Goal: Task Accomplishment & Management: Manage account settings

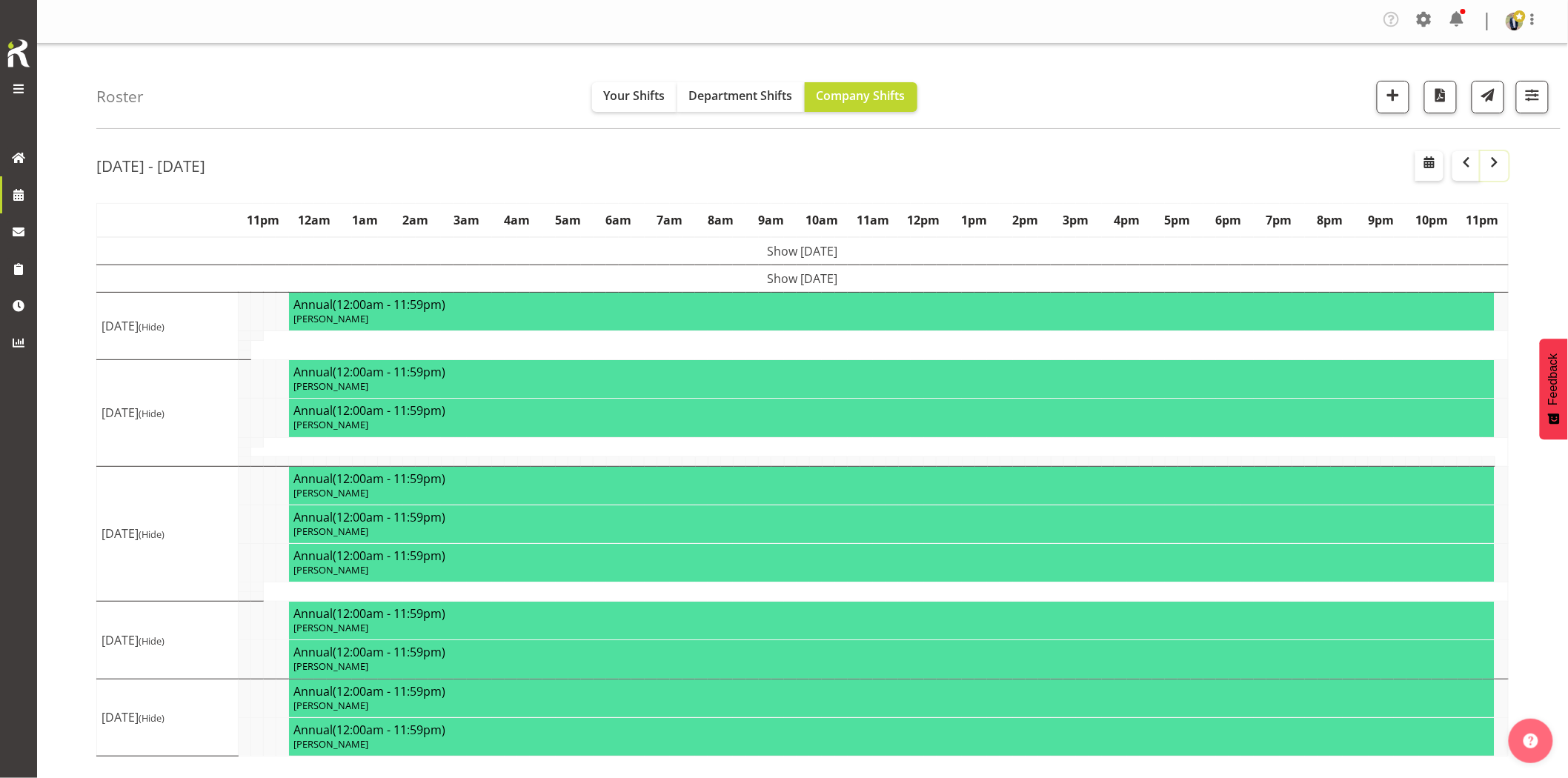
click at [1495, 167] on span "button" at bounding box center [1495, 162] width 18 height 18
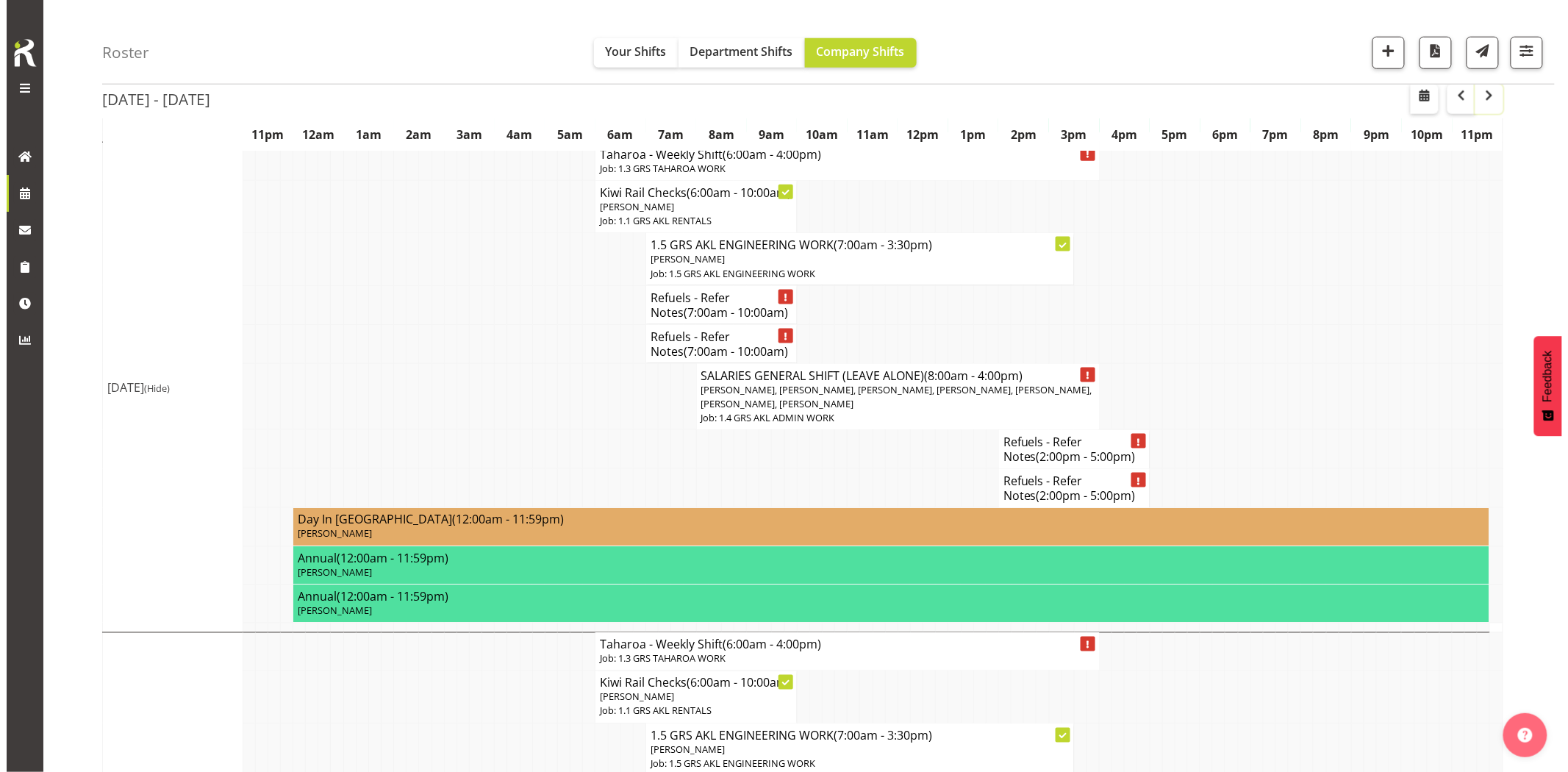
scroll to position [1143, 0]
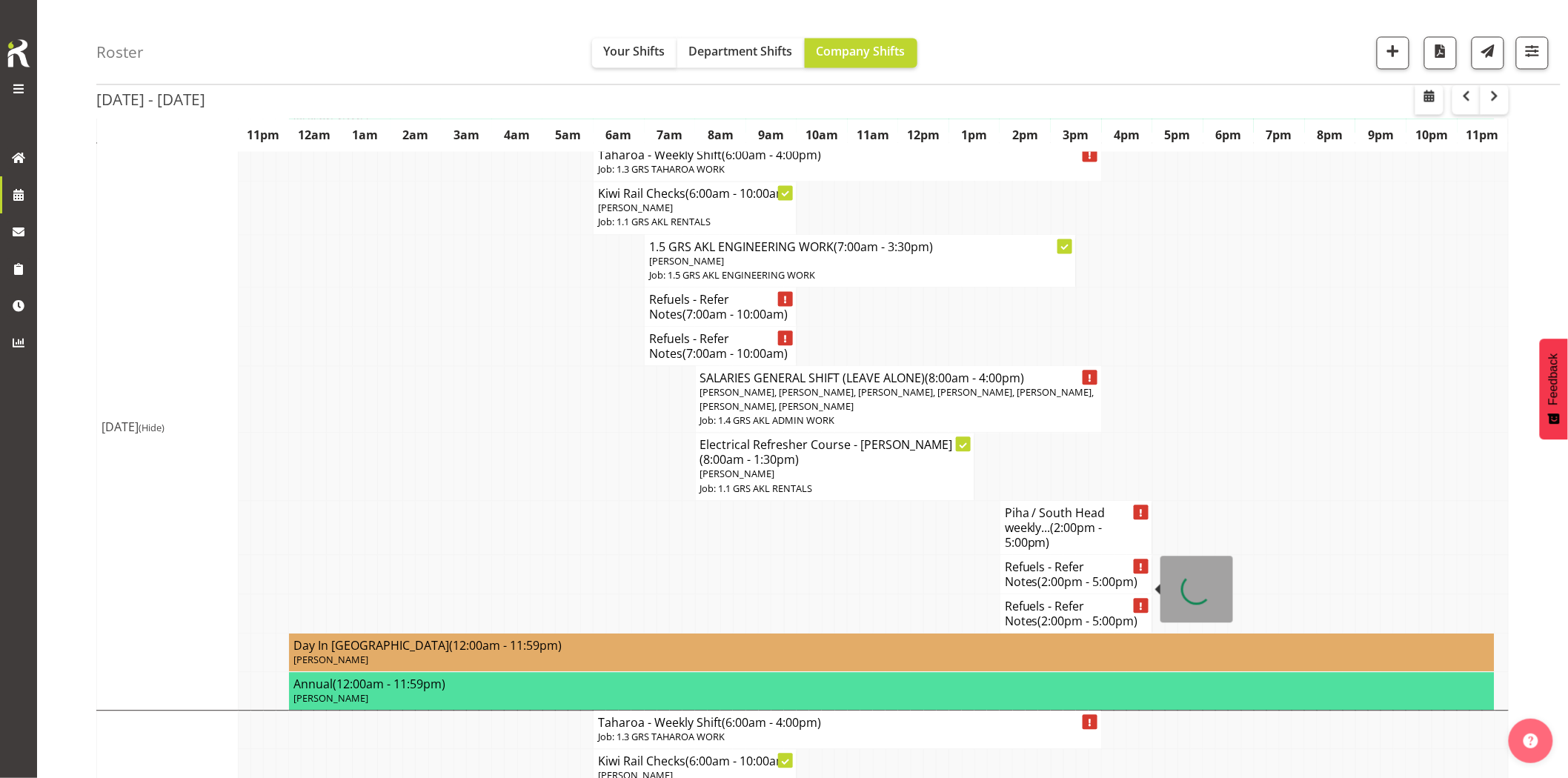
click at [1026, 550] on h4 "Piha / South Head weekly... (2:00pm - 5:00pm)" at bounding box center [1076, 529] width 143 height 45
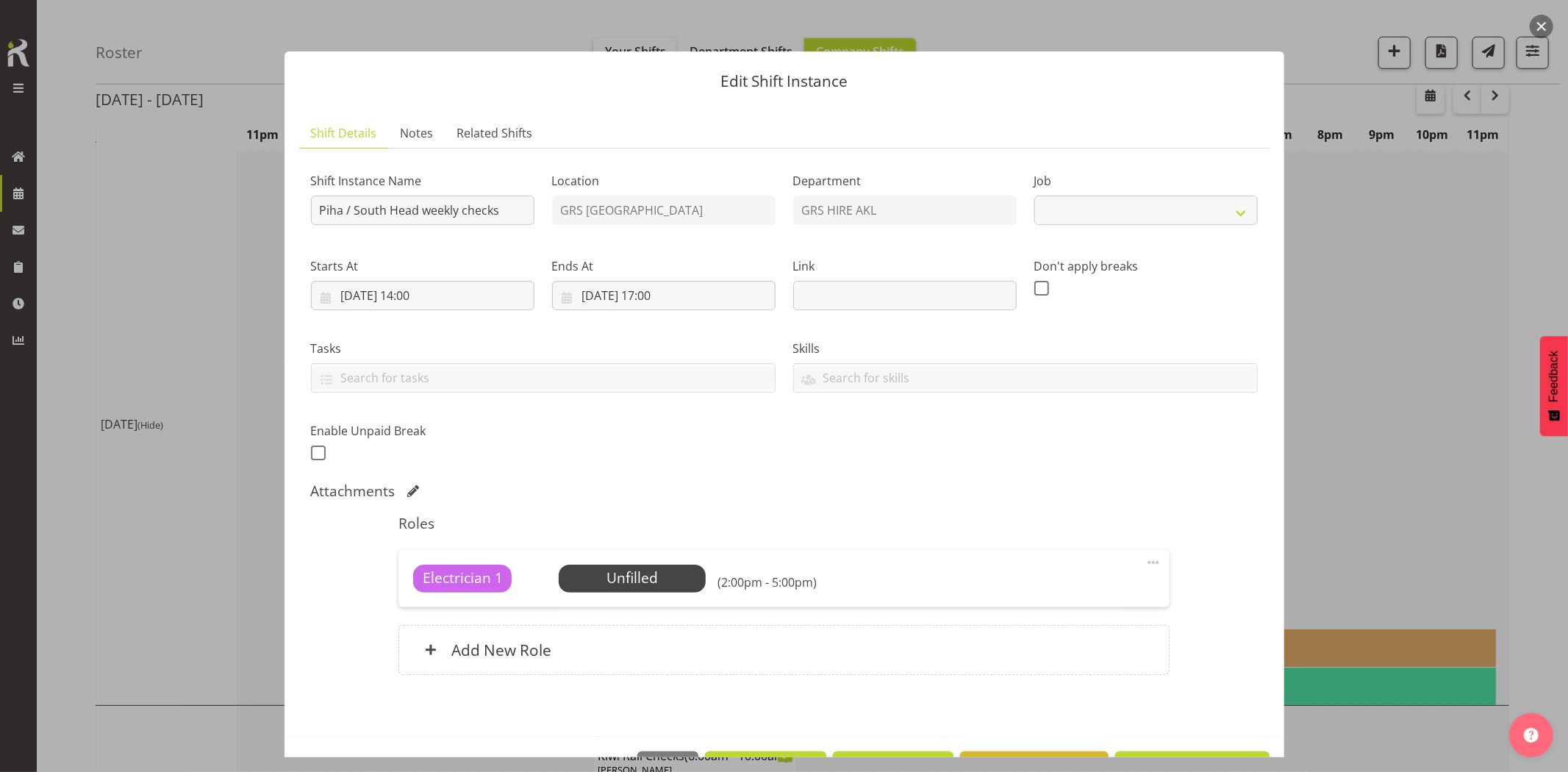
select select "9"
click at [344, 209] on input "Piha / South Head weekly checks" at bounding box center [423, 210] width 224 height 29
click at [349, 214] on input "Piha (Take a pump to empty the bunds on the fuel tanks) / South Head weekly che…" at bounding box center [423, 210] width 224 height 29
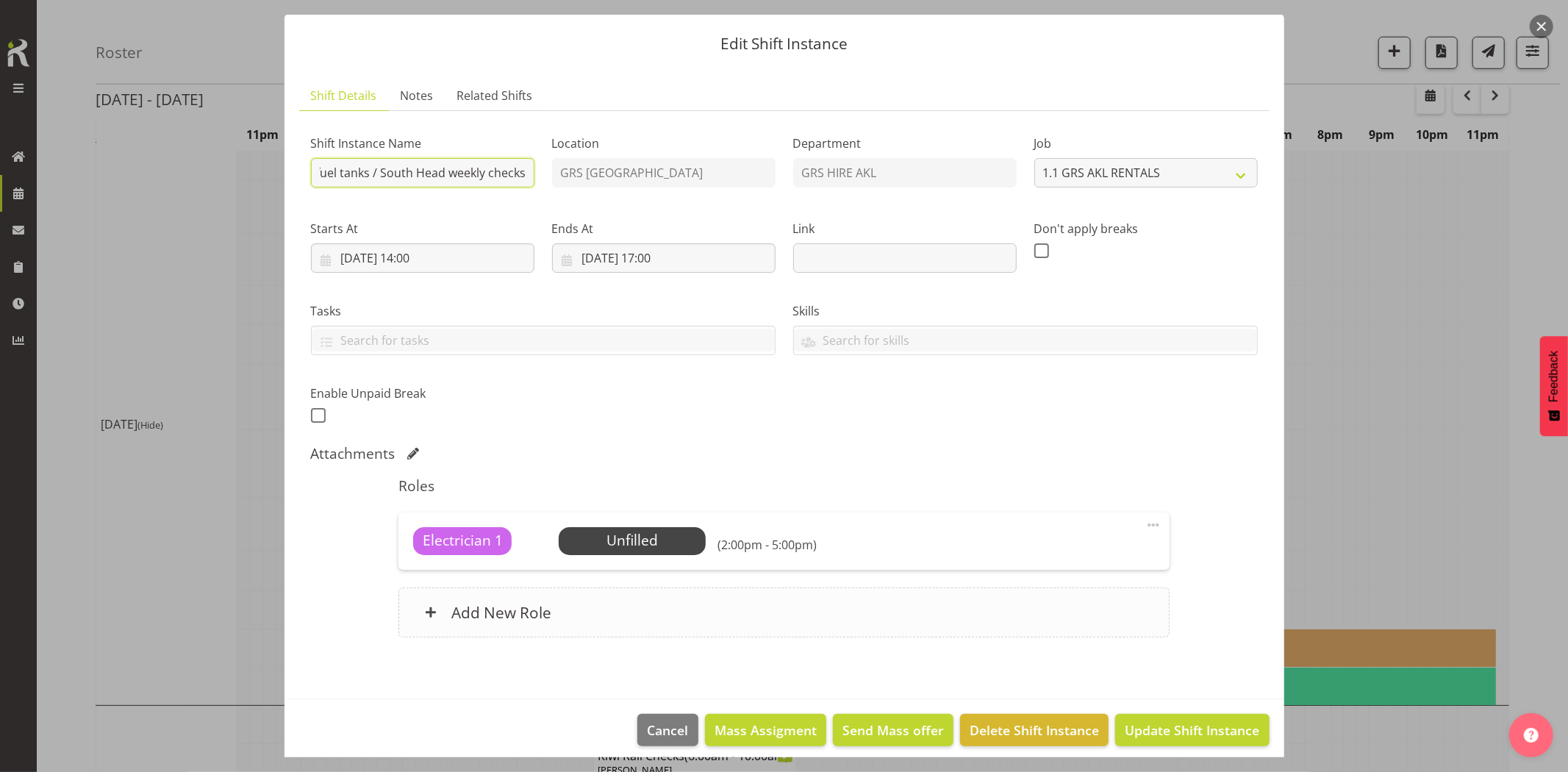
scroll to position [48, 0]
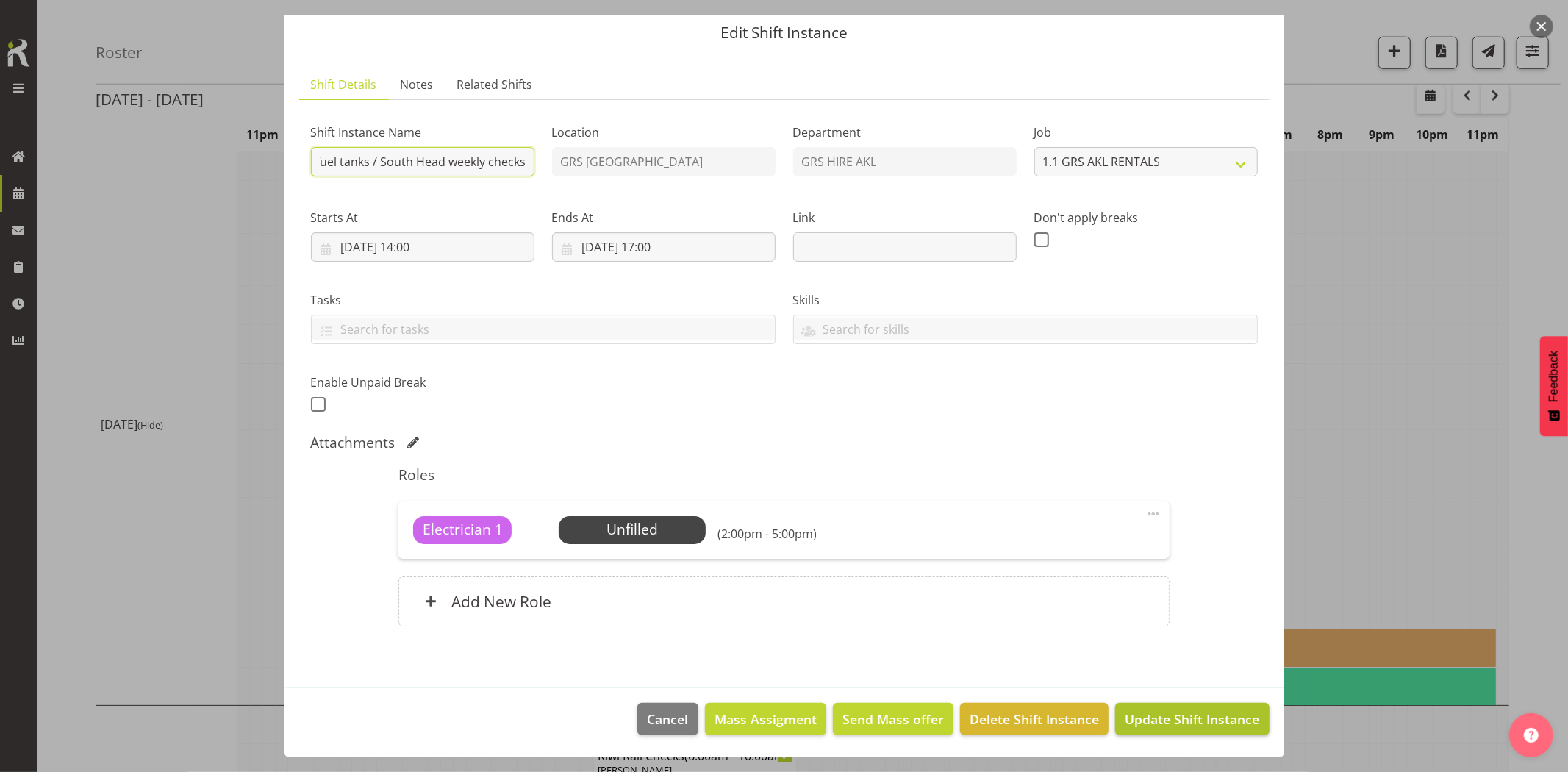
type input "Piha - Take a pump to empty the bunds on the fuel tanks / South Head weekly che…"
click at [1168, 727] on span "Update Shift Instance" at bounding box center [1192, 718] width 135 height 19
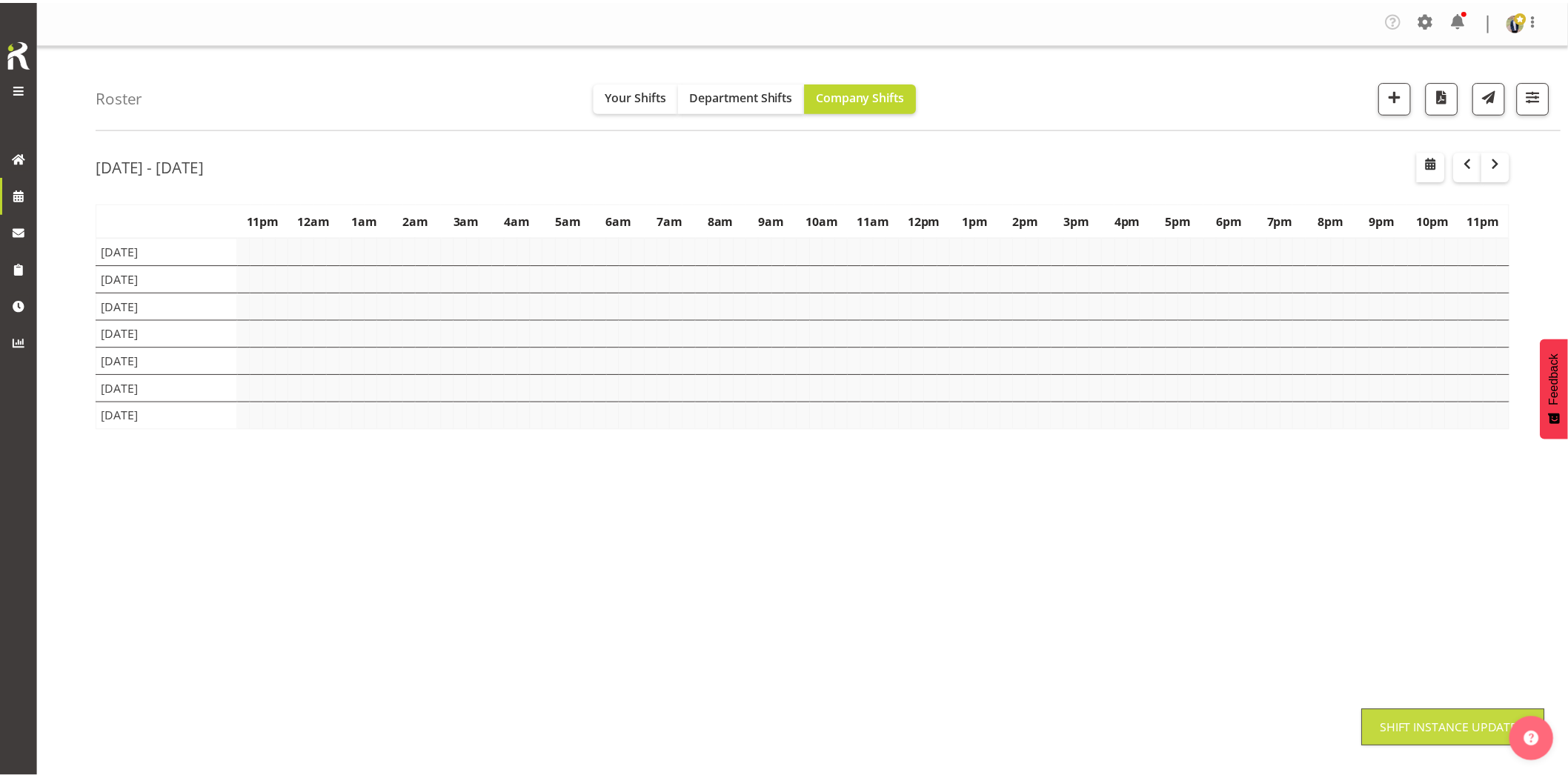
scroll to position [0, 0]
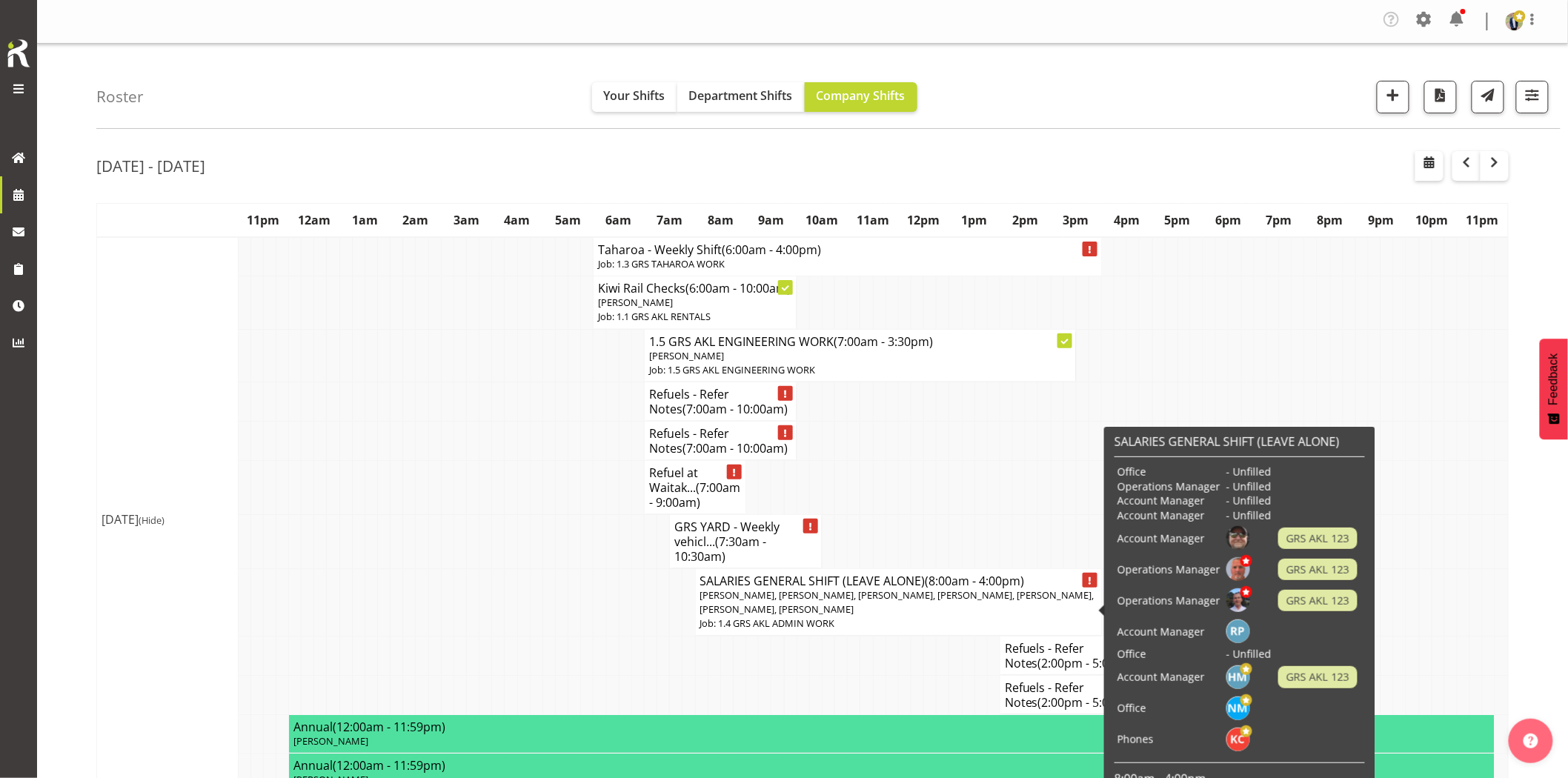
click at [513, 501] on td at bounding box center [511, 487] width 12 height 54
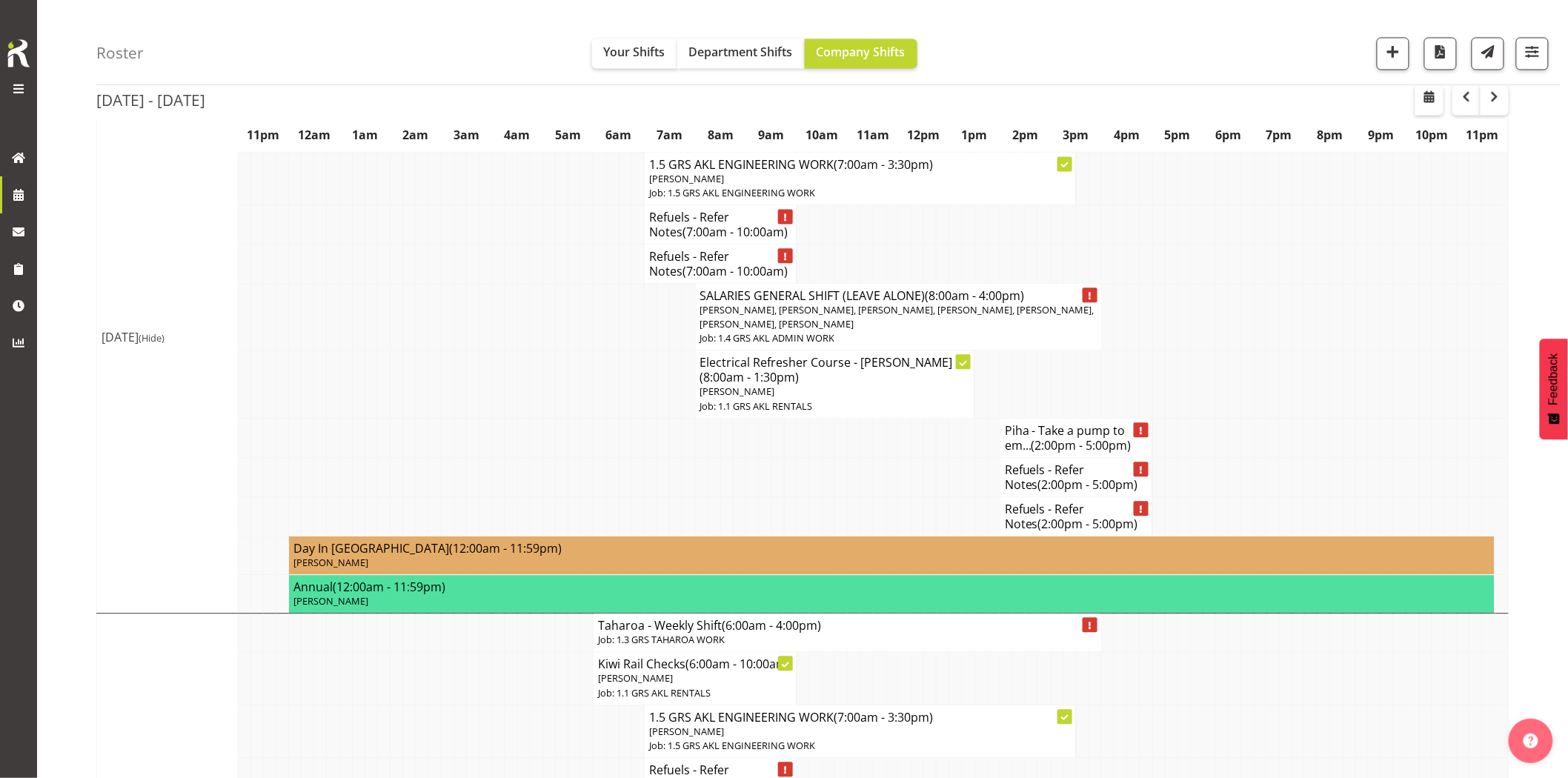
scroll to position [1234, 0]
click at [565, 458] on td at bounding box center [562, 438] width 12 height 39
click at [499, 411] on td at bounding box center [498, 384] width 12 height 67
click at [1427, 101] on span "button" at bounding box center [1429, 96] width 18 height 18
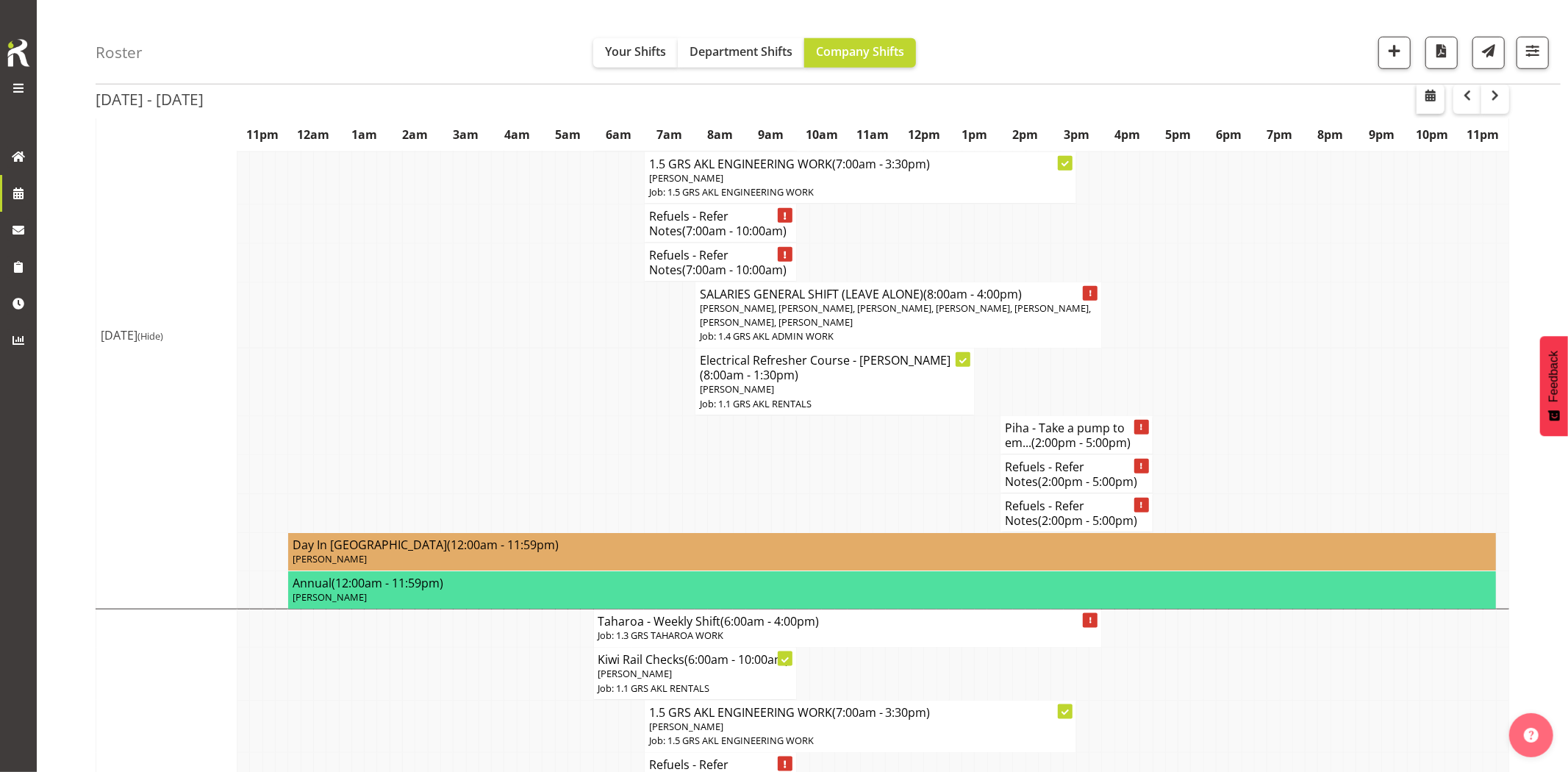
select select "8"
select select "2025"
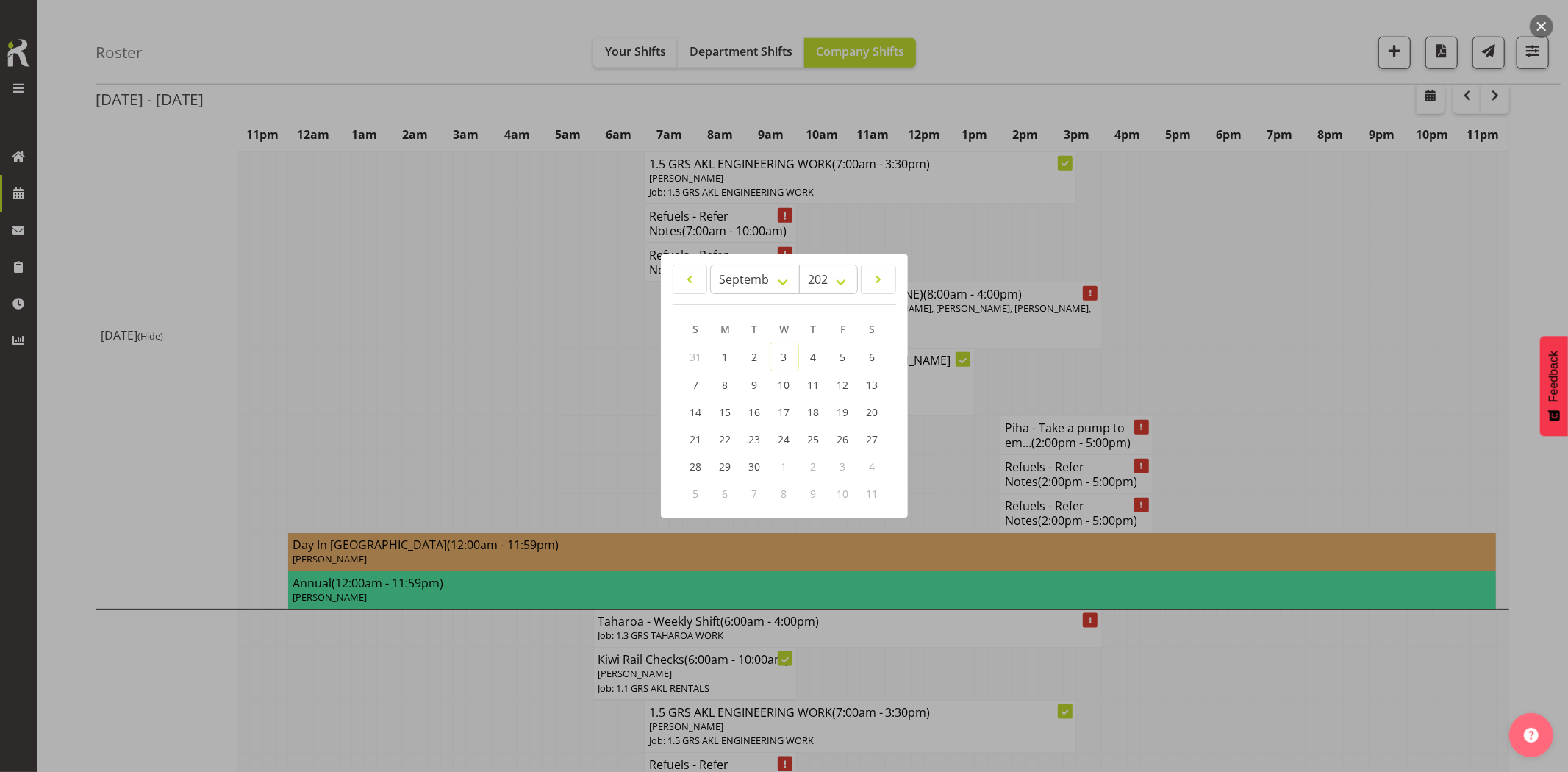
click at [1380, 57] on div at bounding box center [784, 386] width 1568 height 772
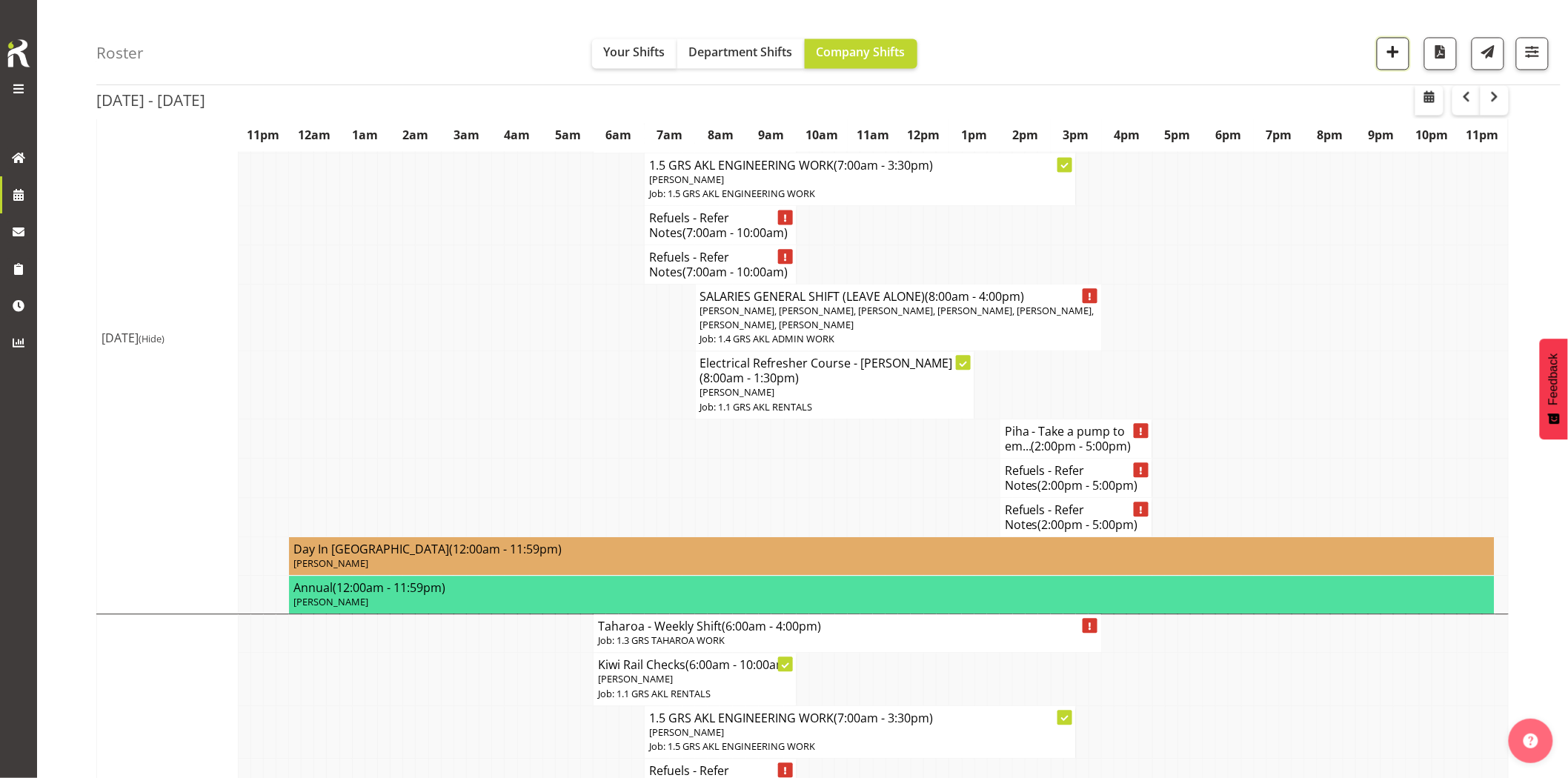
click at [1399, 62] on button "button" at bounding box center [1394, 53] width 32 height 32
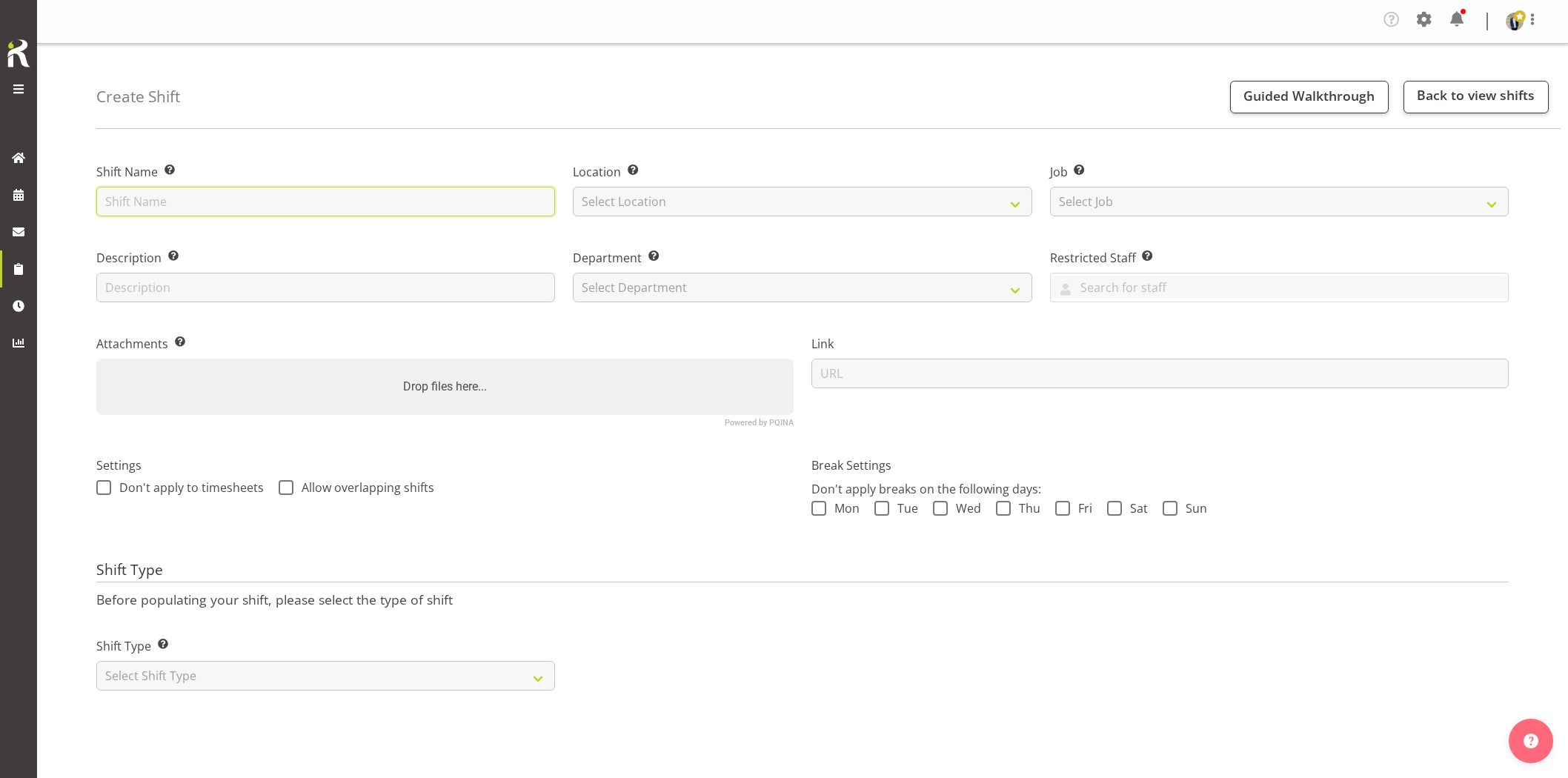
click at [401, 194] on input "text" at bounding box center [326, 201] width 459 height 29
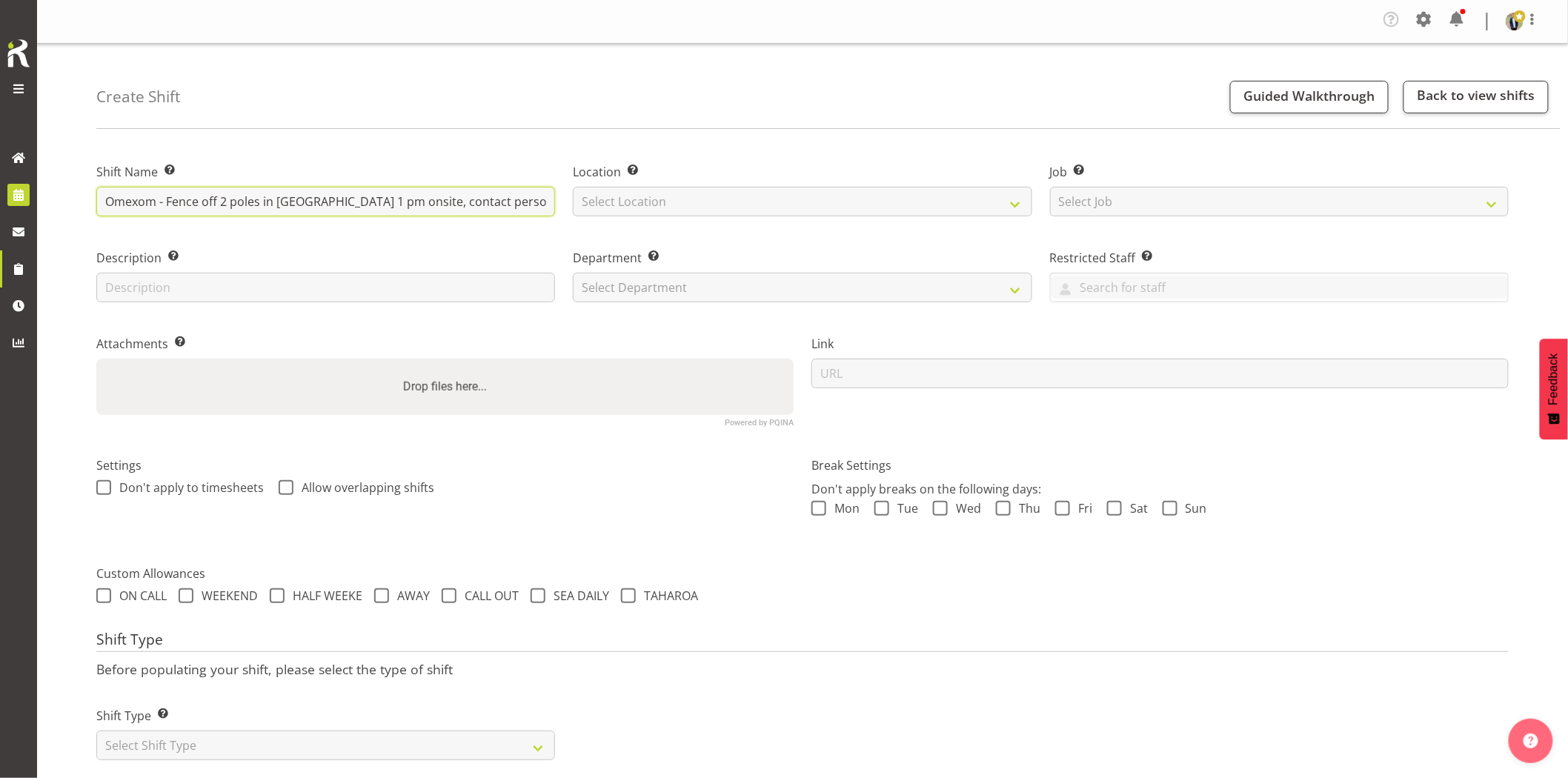
drag, startPoint x: 380, startPoint y: 205, endPoint x: 4, endPoint y: 206, distance: 376.0
click at [4, 206] on div "Generator Rental Services LTD Tasks Jobs Employees Profile Log Out Create Shift…" at bounding box center [784, 397] width 1568 height 795
type input "Omexom - Fence off 2 poles in [GEOGRAPHIC_DATA] 1 pm onsite, contact person Dum…"
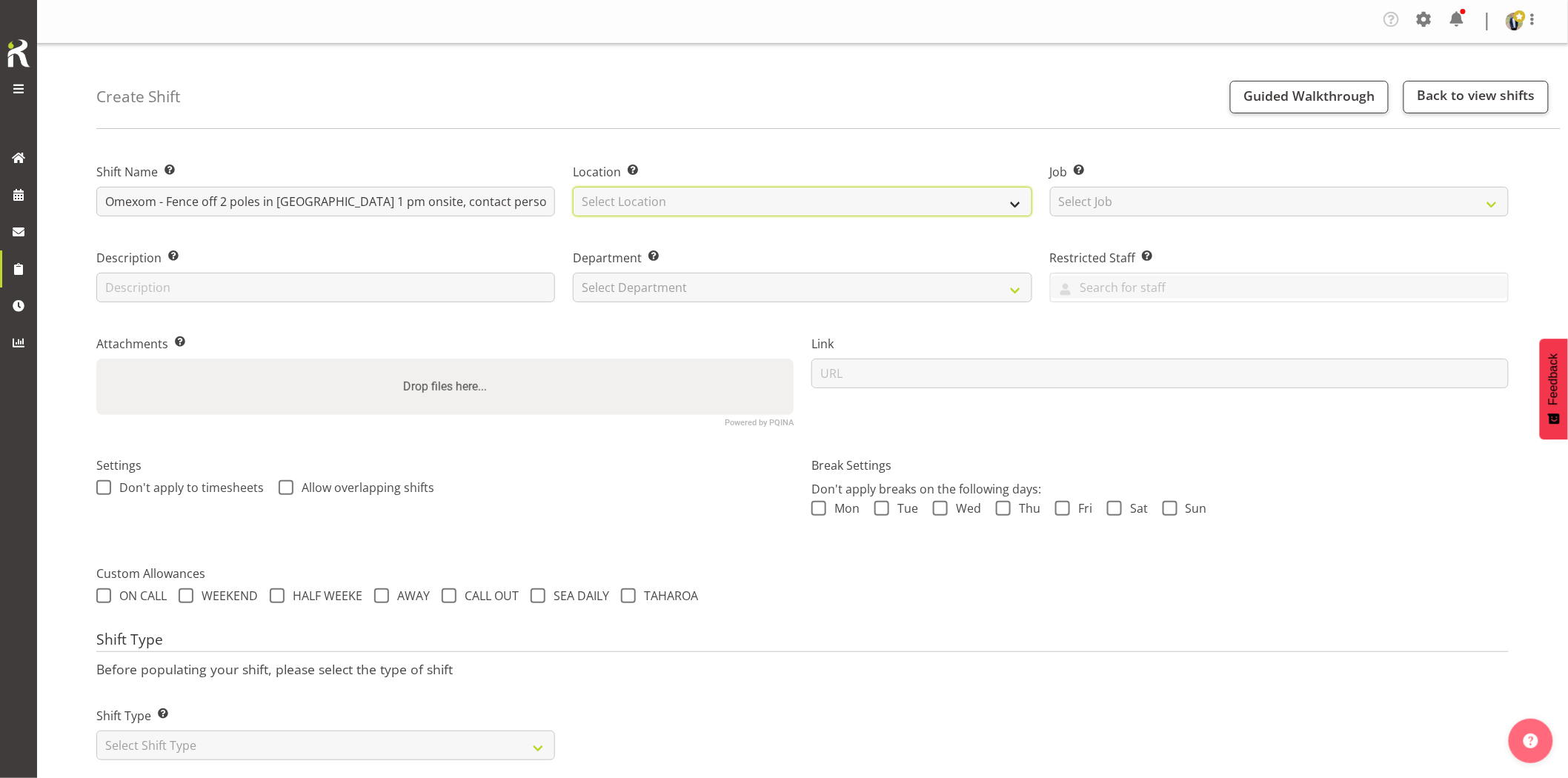
click at [704, 211] on select "Select Location GRS Auckland GRS Hastings GRS Tauranga" at bounding box center [802, 201] width 459 height 29
select select "28"
click at [573, 187] on select "Select Location GRS Auckland GRS Hastings GRS Tauranga" at bounding box center [802, 201] width 459 height 29
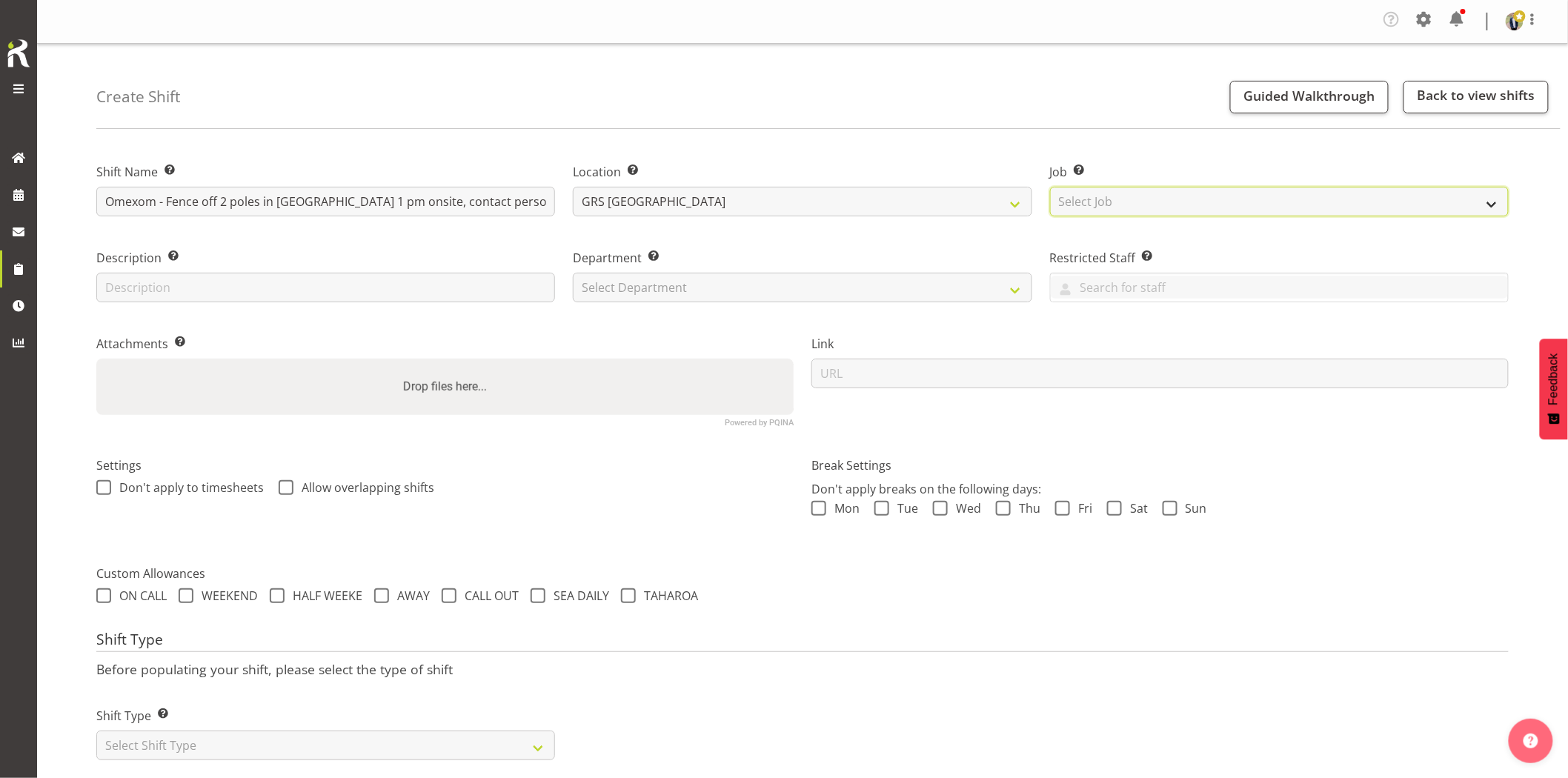
click at [1078, 211] on select "Select Job Create new job 1.1 GRS AKL RENTALS 1.1 GRS AKL RENTALS AC 1.1 GRS AK…" at bounding box center [1279, 201] width 459 height 29
select select "7504"
click at [1050, 187] on select "Select Job Create new job 1.1 GRS AKL RENTALS 1.1 GRS AKL RENTALS AC 1.1 GRS AK…" at bounding box center [1279, 201] width 459 height 29
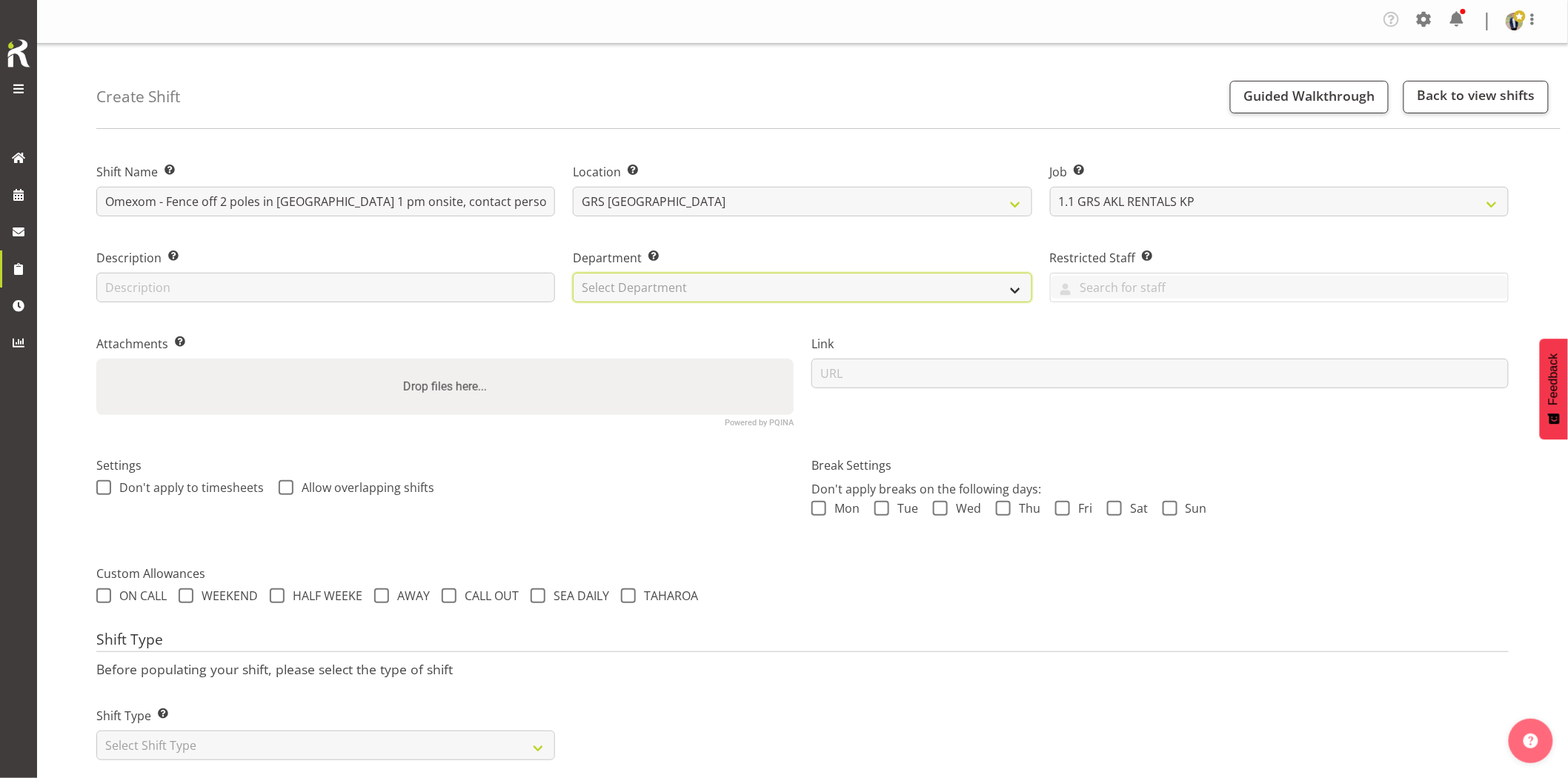
drag, startPoint x: 705, startPoint y: 286, endPoint x: 708, endPoint y: 301, distance: 15.3
click at [705, 286] on select "Select Department GRS HIRE AKL GRS HIRE AKL GRS HIRE TGA GRS HIRE HST GRS SALES…" at bounding box center [802, 287] width 459 height 29
select select "20"
click at [573, 272] on select "Select Department GRS HIRE AKL GRS HIRE AKL GRS HIRE TGA GRS HIRE HST GRS SALES…" at bounding box center [802, 287] width 459 height 29
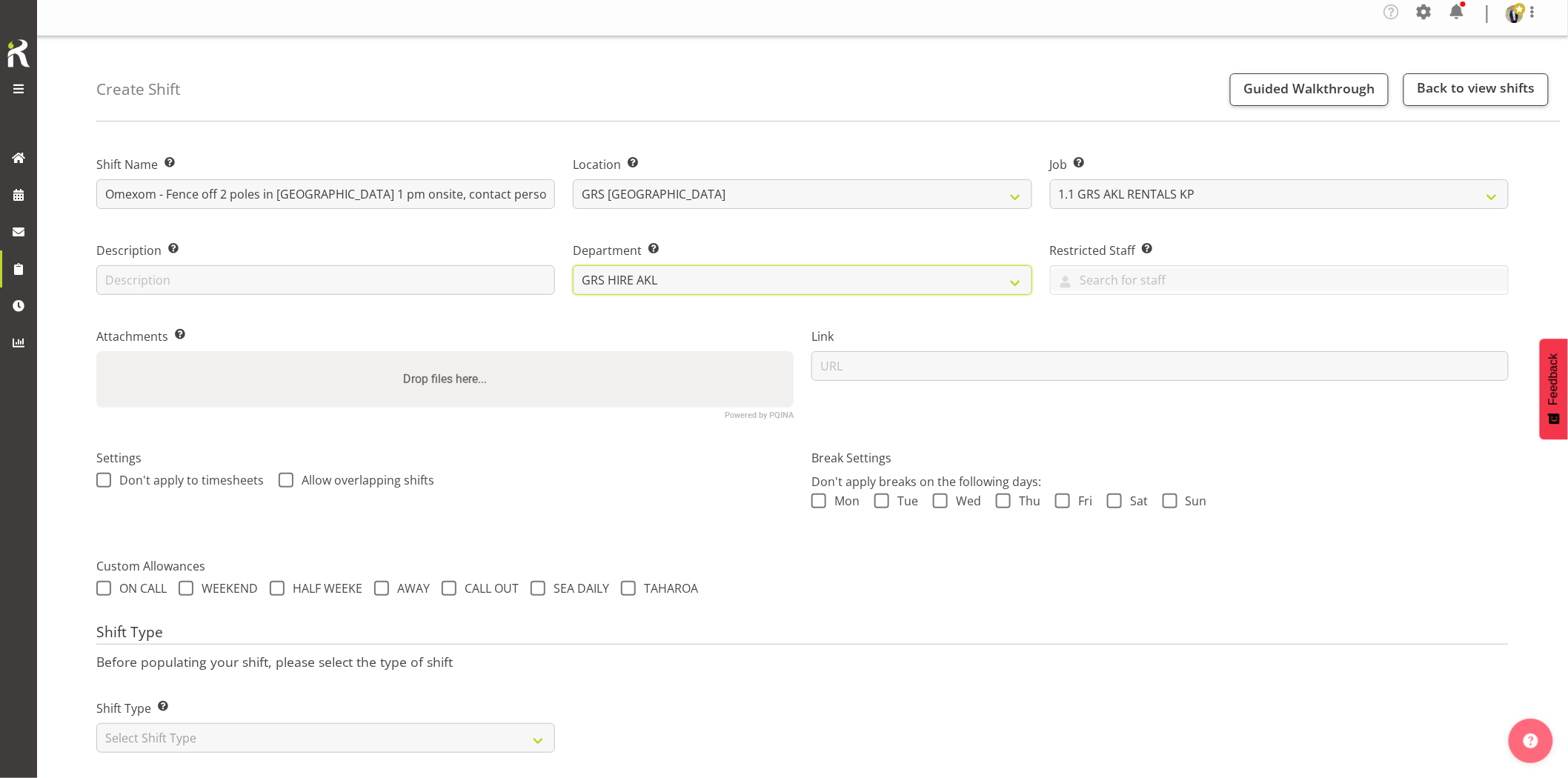
scroll to position [29, 0]
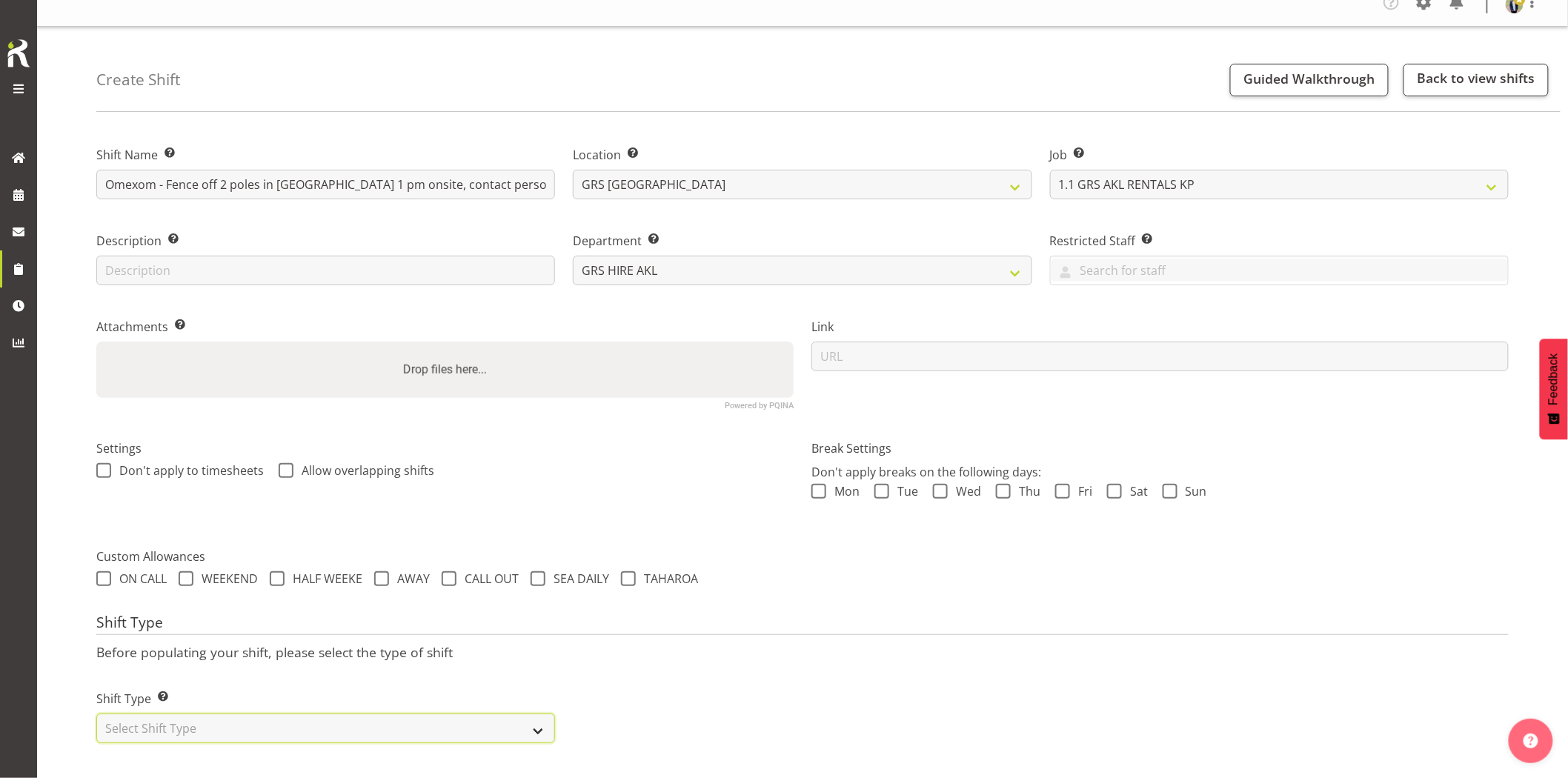
drag, startPoint x: 342, startPoint y: 720, endPoint x: 330, endPoint y: 721, distance: 12.0
click at [342, 720] on select "Select Shift Type One Off Shift Recurring Shift Rotating Shift" at bounding box center [326, 729] width 459 height 29
select select "one_off"
click at [97, 714] on select "Select Shift Type One Off Shift Recurring Shift Rotating Shift" at bounding box center [326, 729] width 459 height 29
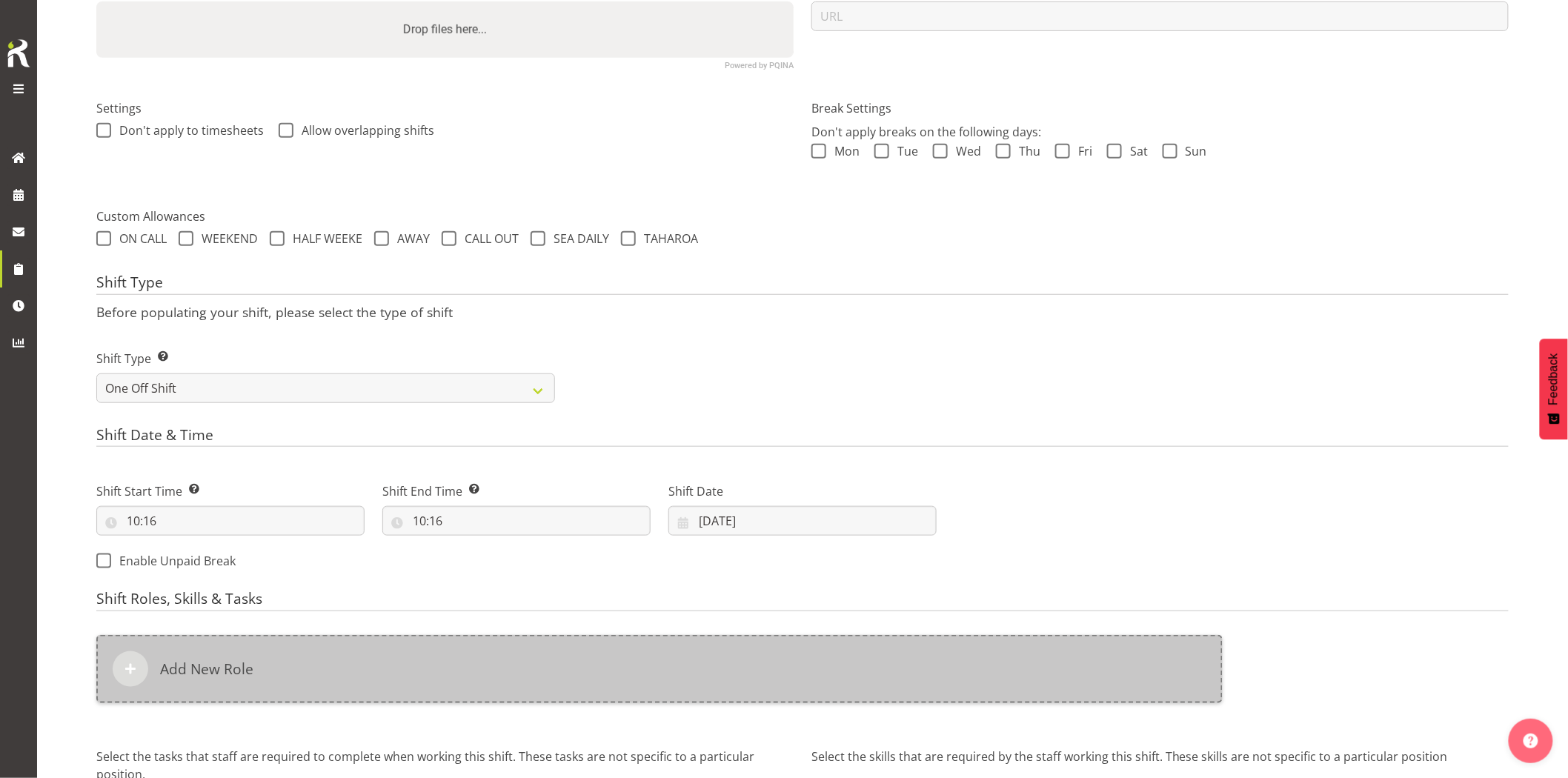
scroll to position [441, 0]
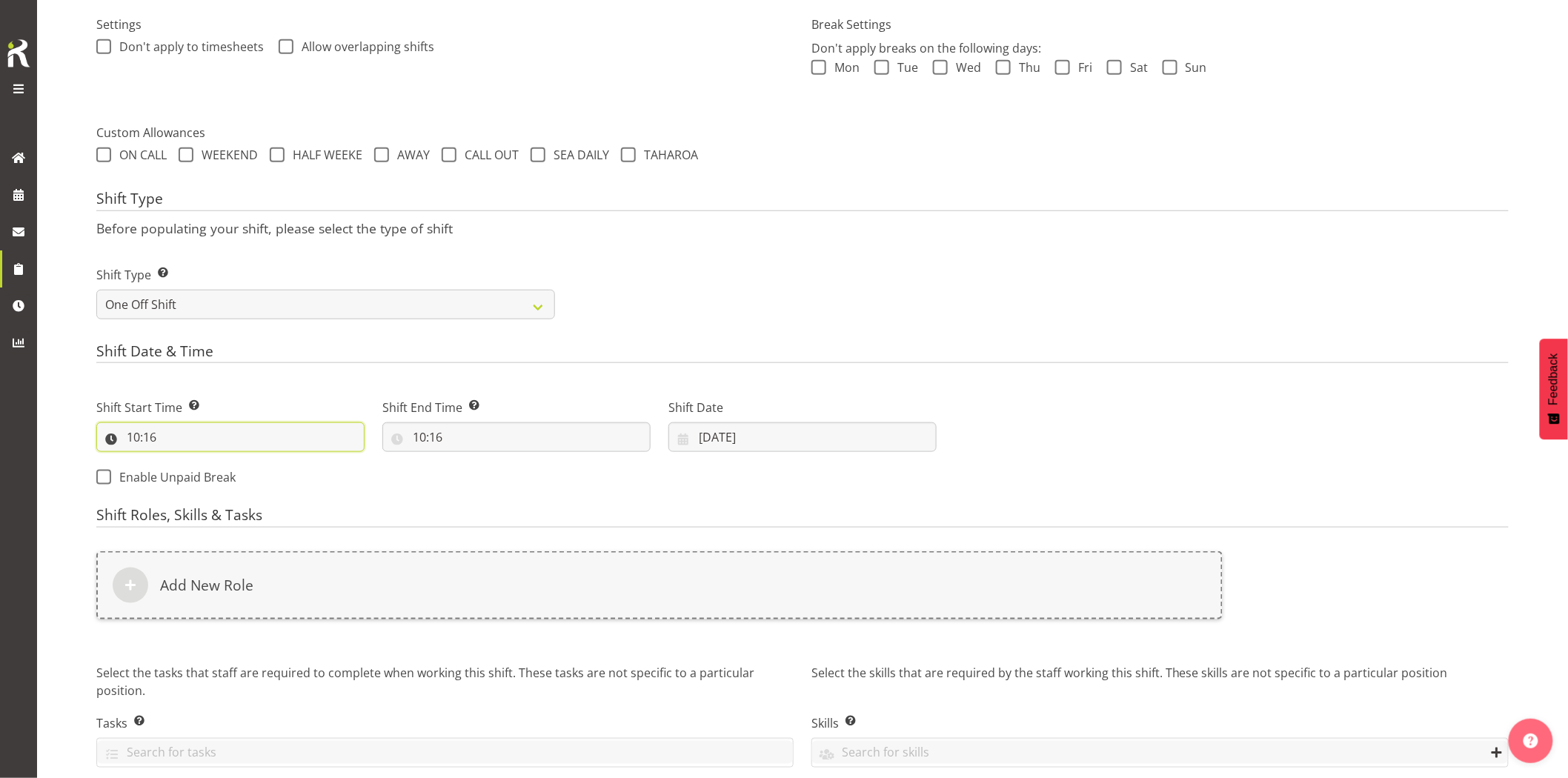
click at [226, 438] on input "10:16" at bounding box center [231, 437] width 269 height 29
click at [202, 476] on select "00 01 02 03 04 05 06 07 08 09 10 11 12 13 14 15 16 17 18 19 20 21 22 23" at bounding box center [197, 475] width 33 height 29
select select "12"
click at [181, 461] on select "00 01 02 03 04 05 06 07 08 09 10 11 12 13 14 15 16 17 18 19 20 21 22 23" at bounding box center [197, 475] width 33 height 29
type input "12:16"
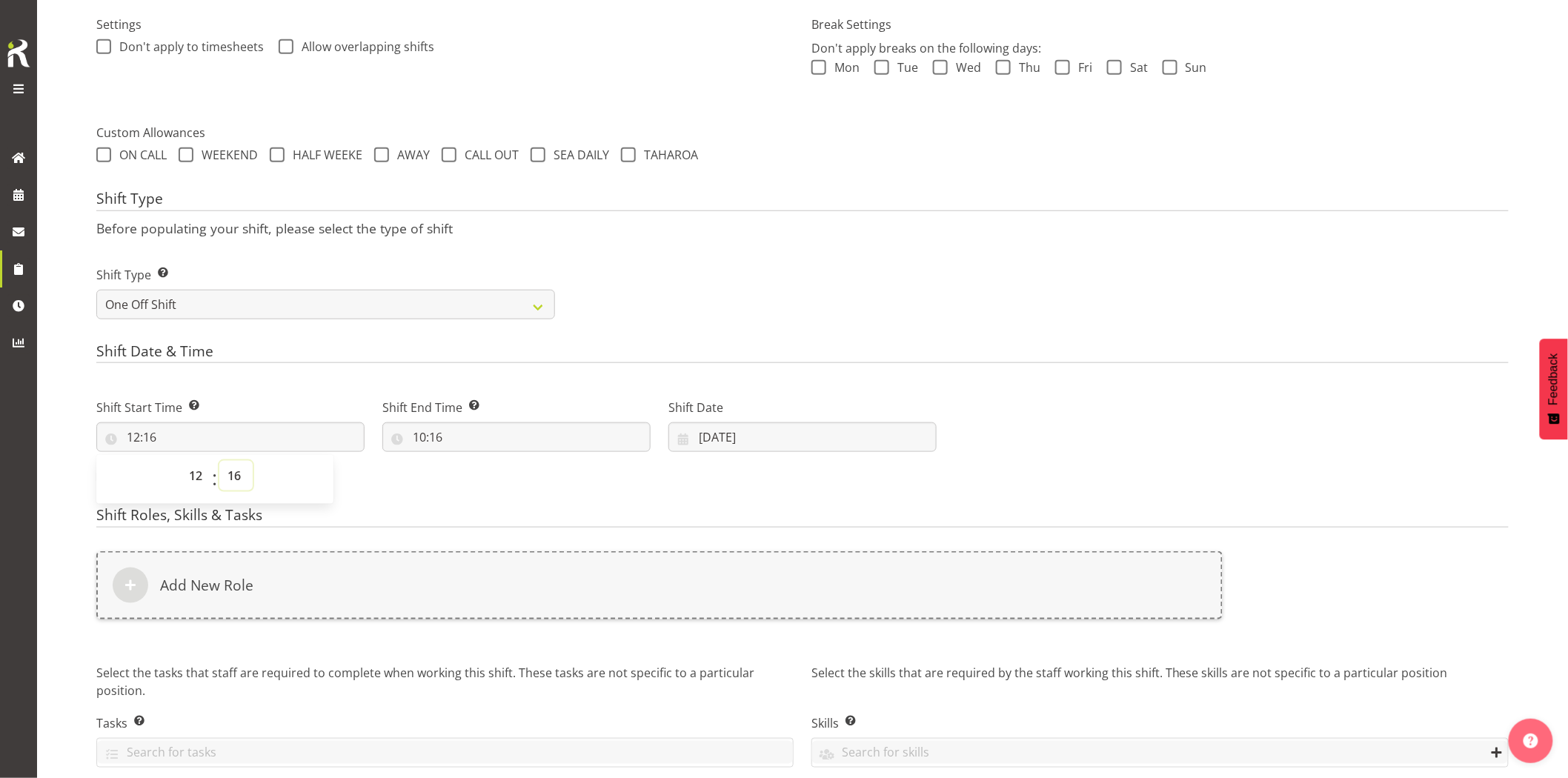
click at [239, 479] on select "00 01 02 03 04 05 06 07 08 09 10 11 12 13 14 15 16 17 18 19 20 21 22 23 24 25 2…" at bounding box center [235, 475] width 33 height 29
select select "30"
click at [219, 461] on select "00 01 02 03 04 05 06 07 08 09 10 11 12 13 14 15 16 17 18 19 20 21 22 23 24 25 2…" at bounding box center [235, 475] width 33 height 29
type input "12:30"
click at [269, 369] on div "Shift Date & Time Shift Start Time Set the time of the day you wish this shift …" at bounding box center [803, 421] width 1413 height 156
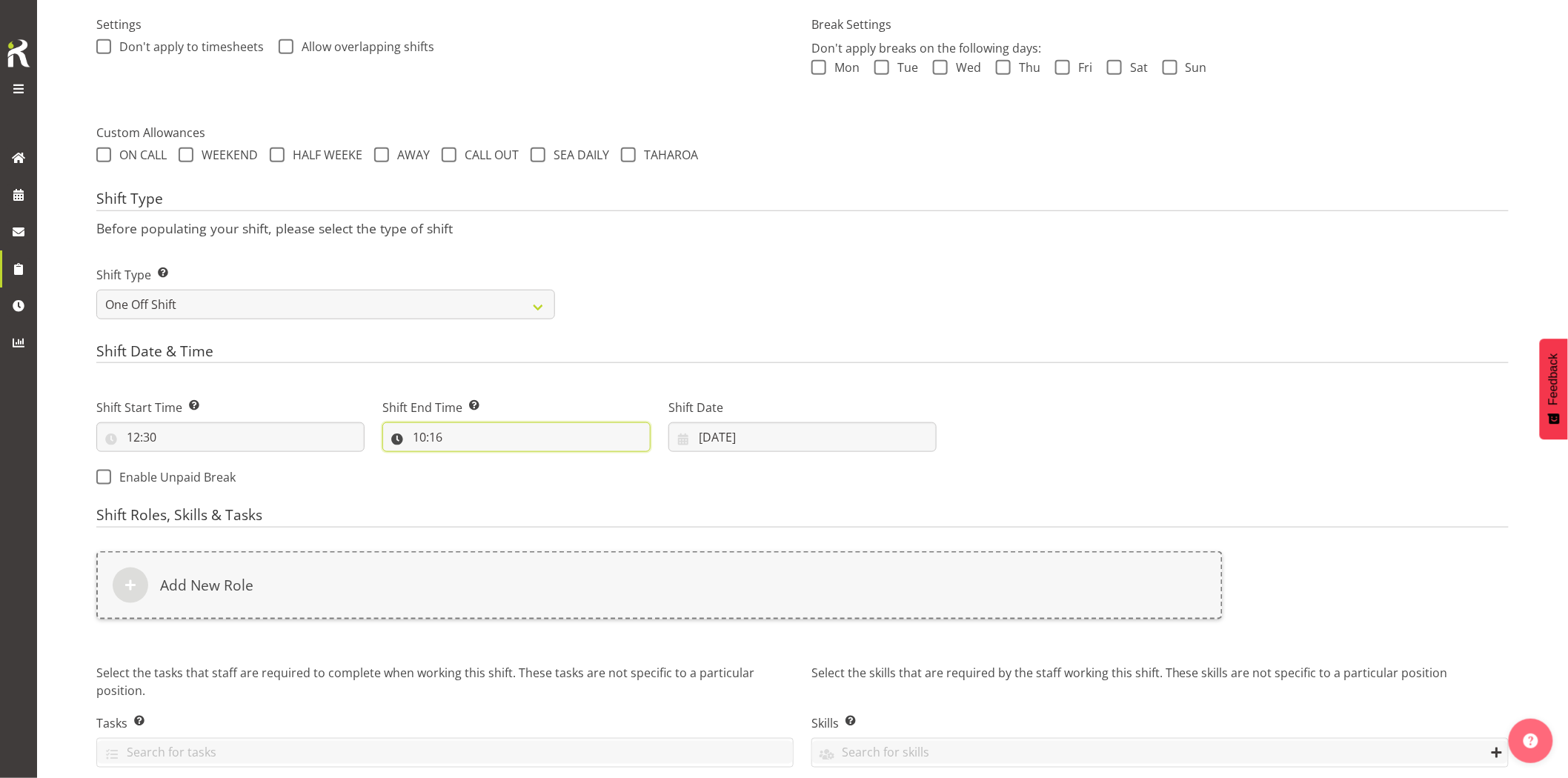
click at [512, 434] on input "10:16" at bounding box center [516, 437] width 269 height 29
drag, startPoint x: 477, startPoint y: 475, endPoint x: 483, endPoint y: 462, distance: 14.3
click at [477, 475] on select "00 01 02 03 04 05 06 07 08 09 10 11 12 13 14 15 16 17 18 19 20 21 22 23" at bounding box center [483, 475] width 33 height 29
select select "14"
click at [467, 461] on select "00 01 02 03 04 05 06 07 08 09 10 11 12 13 14 15 16 17 18 19 20 21 22 23" at bounding box center [483, 475] width 33 height 29
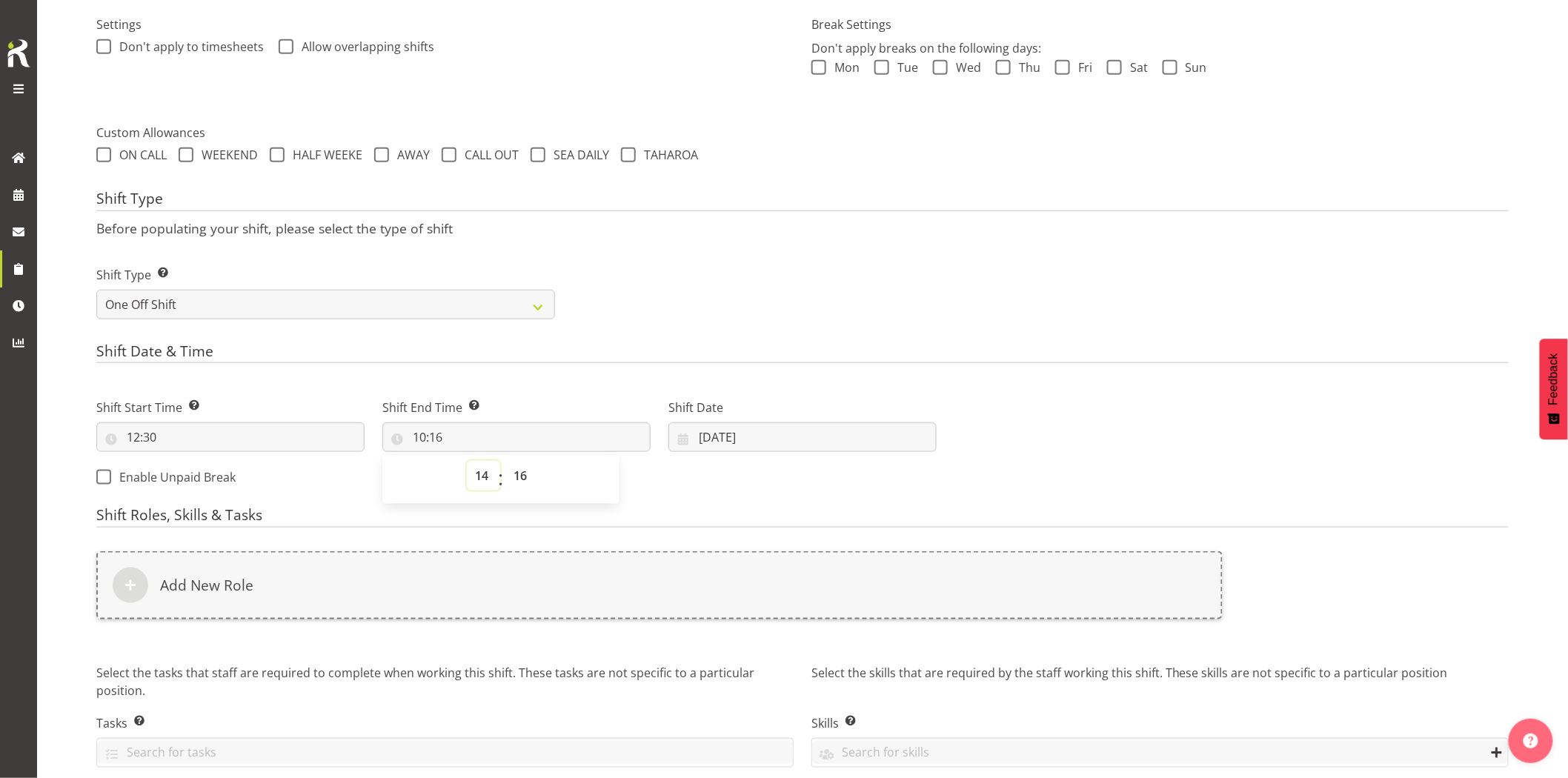
type input "14:16"
drag, startPoint x: 527, startPoint y: 471, endPoint x: 527, endPoint y: 461, distance: 10.0
click at [527, 471] on select "00 01 02 03 04 05 06 07 08 09 10 11 12 13 14 15 16 17 18 19 20 21 22 23 24 25 2…" at bounding box center [522, 475] width 33 height 29
select select "30"
click at [506, 461] on select "00 01 02 03 04 05 06 07 08 09 10 11 12 13 14 15 16 17 18 19 20 21 22 23 24 25 2…" at bounding box center [522, 475] width 33 height 29
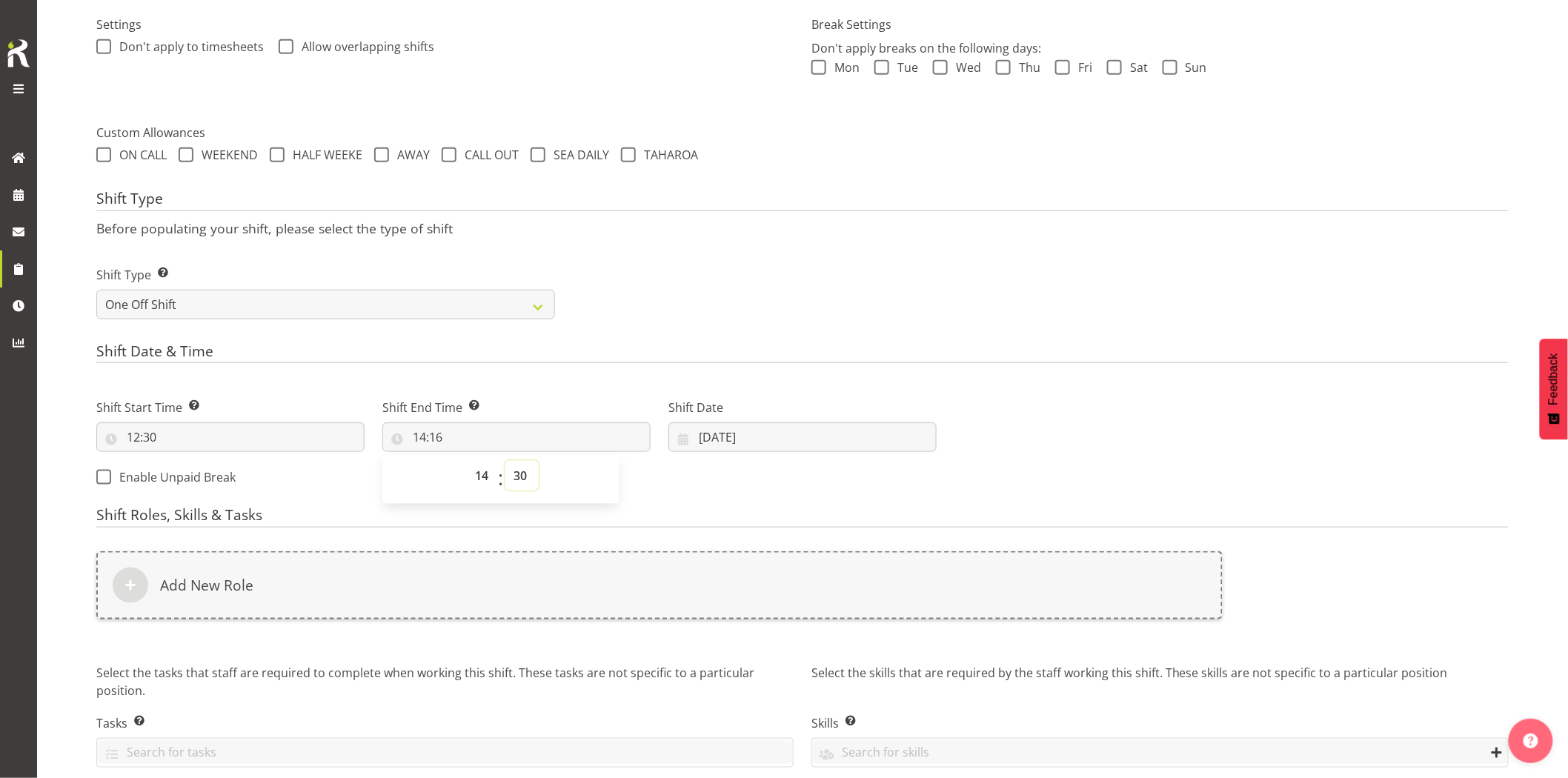
type input "14:30"
click at [560, 360] on h4 "Shift Date & Time" at bounding box center [803, 353] width 1413 height 21
click at [774, 445] on input "03/09/2025" at bounding box center [803, 437] width 269 height 29
click at [831, 552] on span "4" at bounding box center [832, 558] width 6 height 14
type input "04/09/2025"
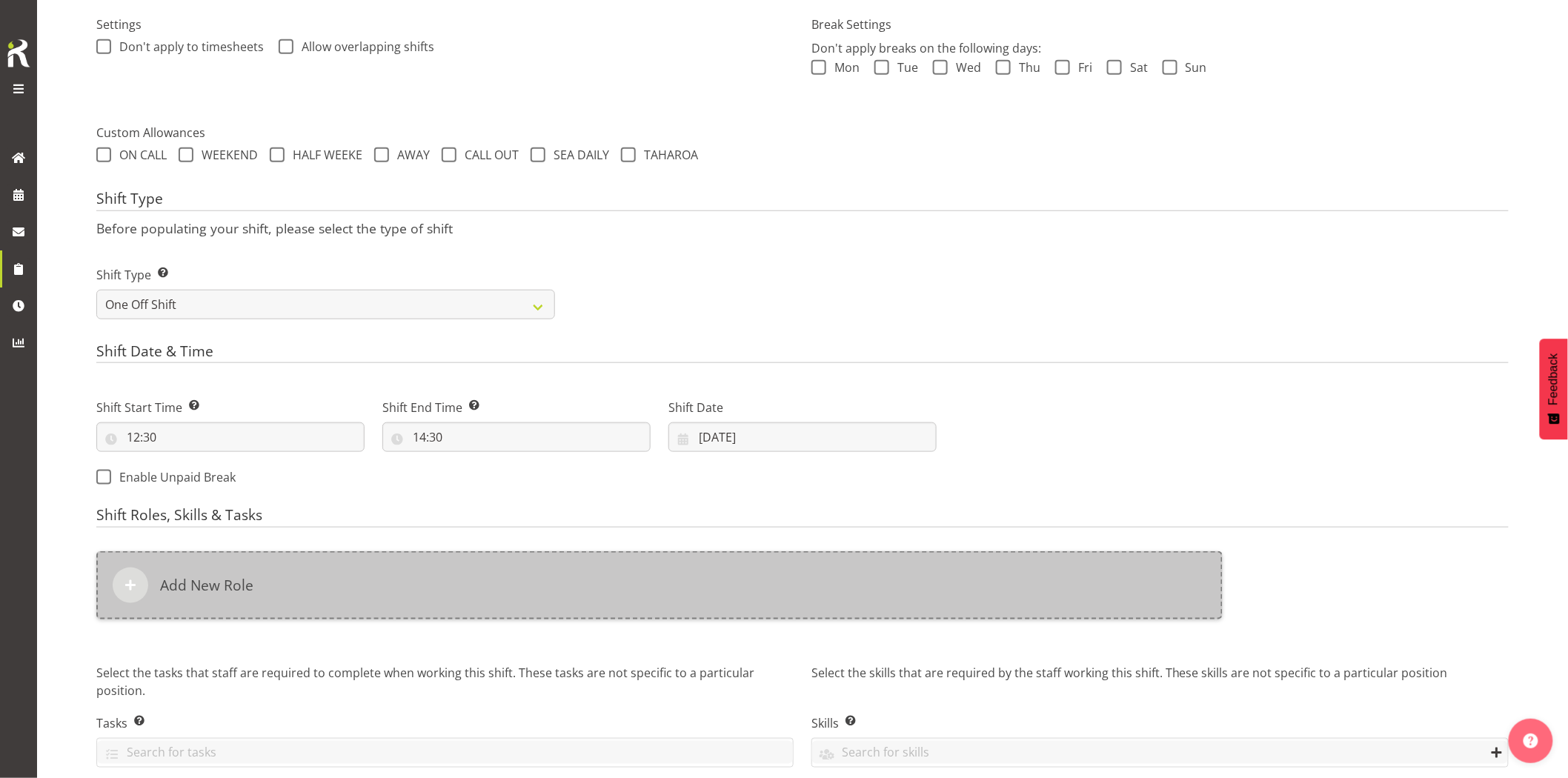
click at [803, 586] on div "Add New Role" at bounding box center [659, 585] width 1126 height 68
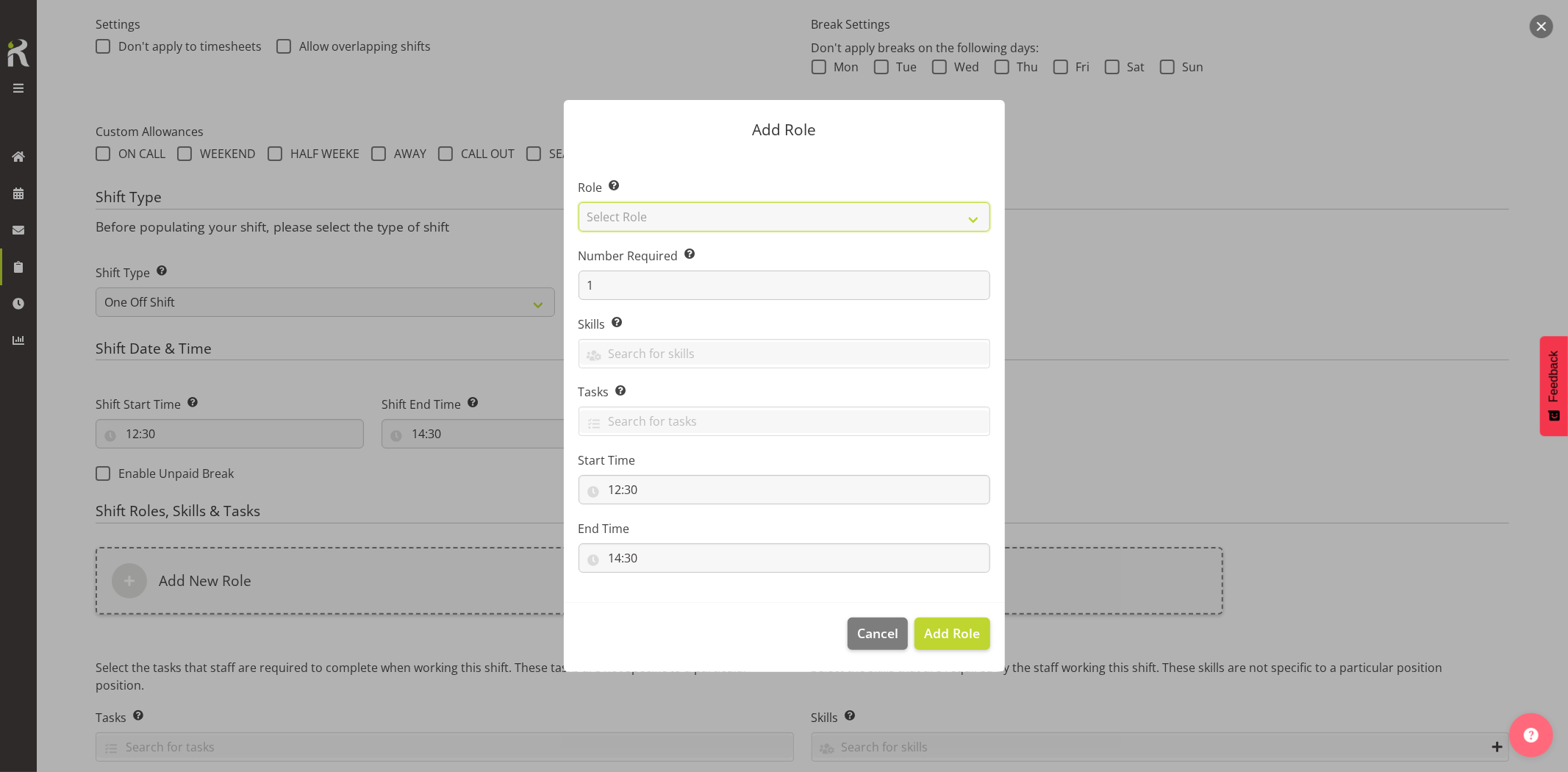
drag, startPoint x: 701, startPoint y: 214, endPoint x: 704, endPoint y: 227, distance: 13.3
click at [701, 214] on select "Select Role Account Manager Electrician Engineering GM HSEQ manager MECH Mechan…" at bounding box center [785, 217] width 412 height 29
select select "20"
click at [579, 202] on select "Select Role Account Manager Electrician Engineering GM HSEQ manager MECH Mechan…" at bounding box center [785, 217] width 412 height 29
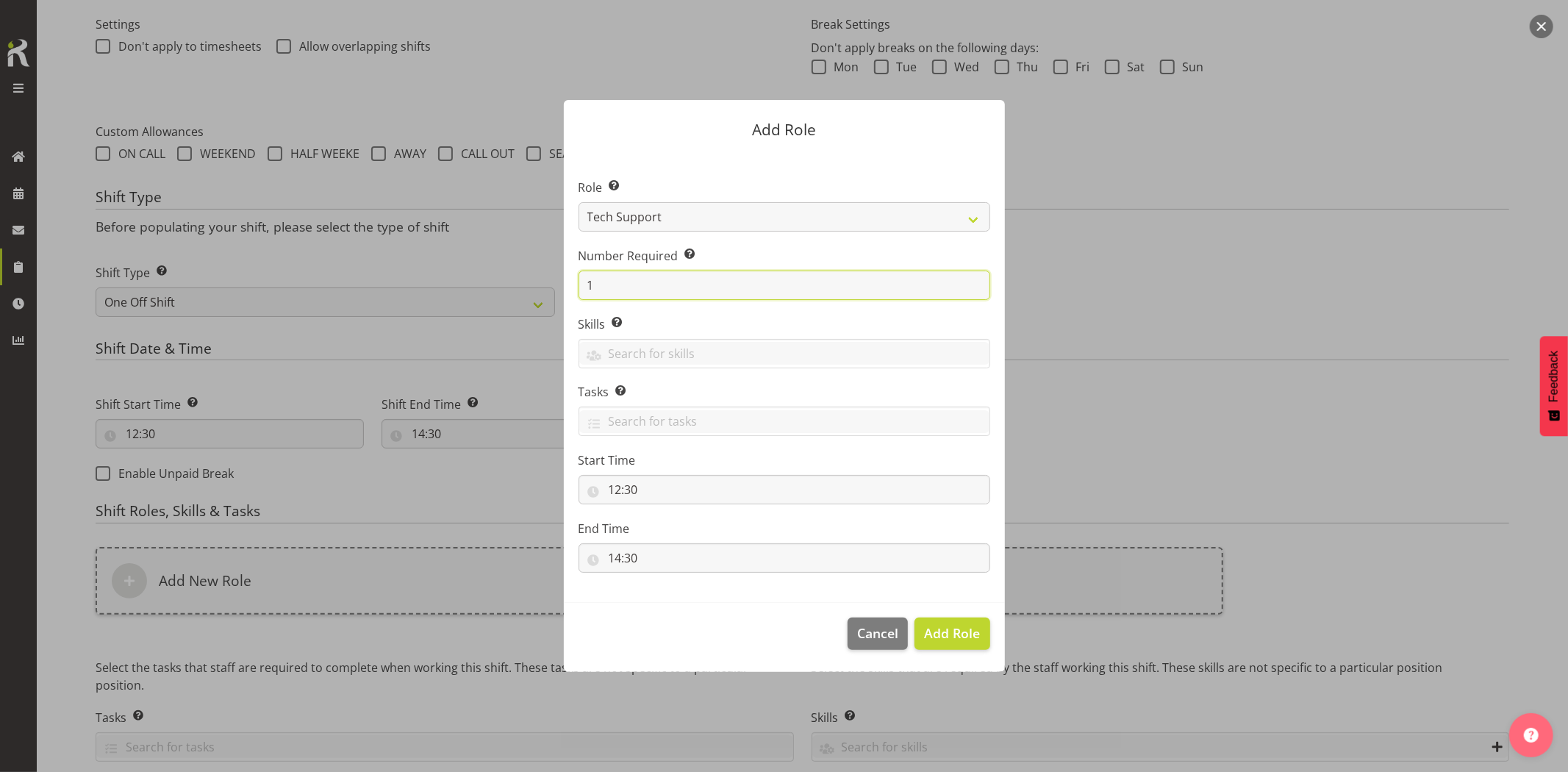
drag, startPoint x: 628, startPoint y: 287, endPoint x: 489, endPoint y: 283, distance: 139.1
click at [498, 285] on form "Add Role Role Select the role you wish to add to the shift. Account Manager Ele…" at bounding box center [785, 386] width 706 height 645
type input "2"
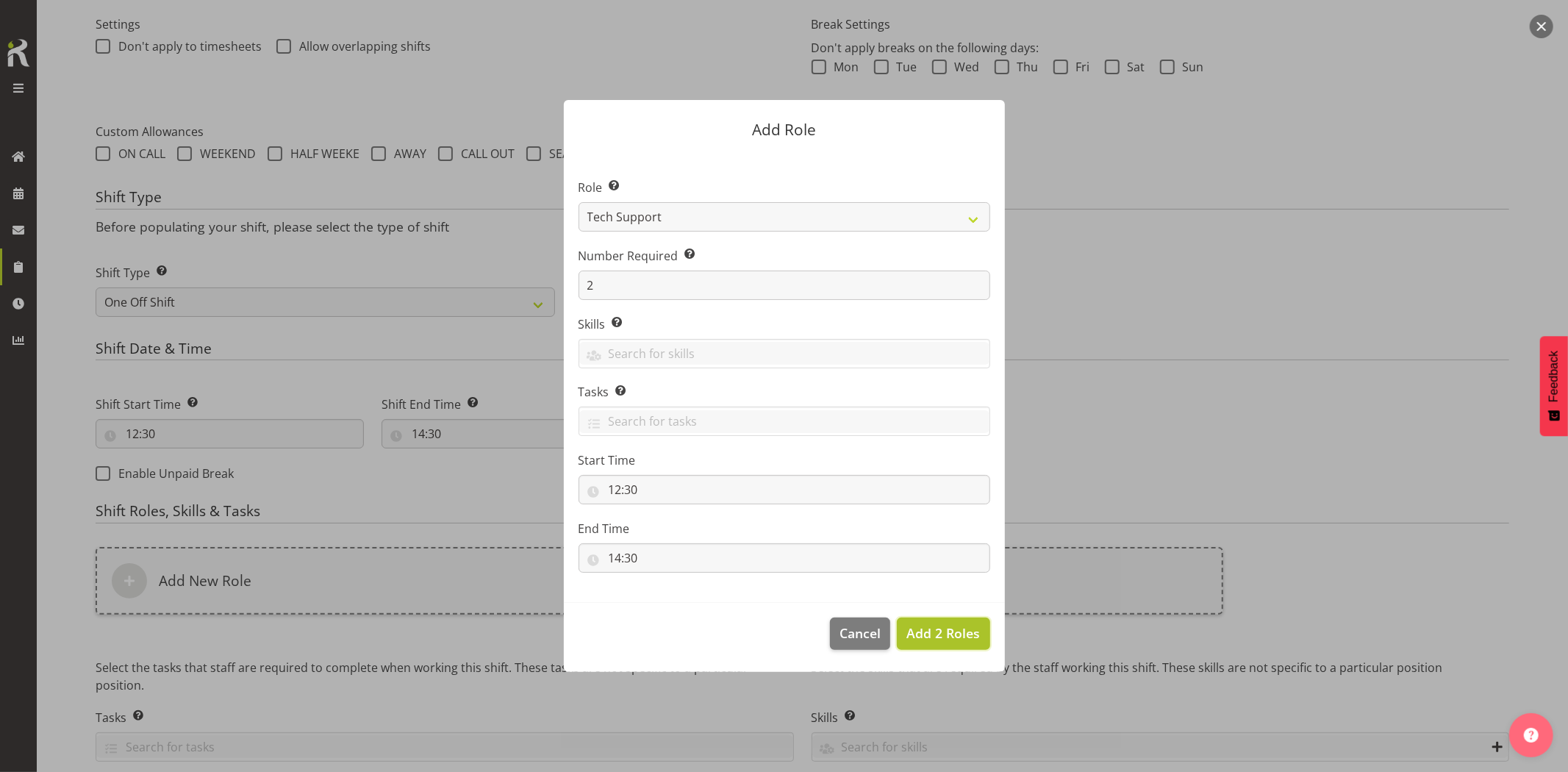
drag, startPoint x: 920, startPoint y: 628, endPoint x: 885, endPoint y: 640, distance: 37.0
click at [920, 629] on span "Add 2 Roles" at bounding box center [943, 633] width 74 height 18
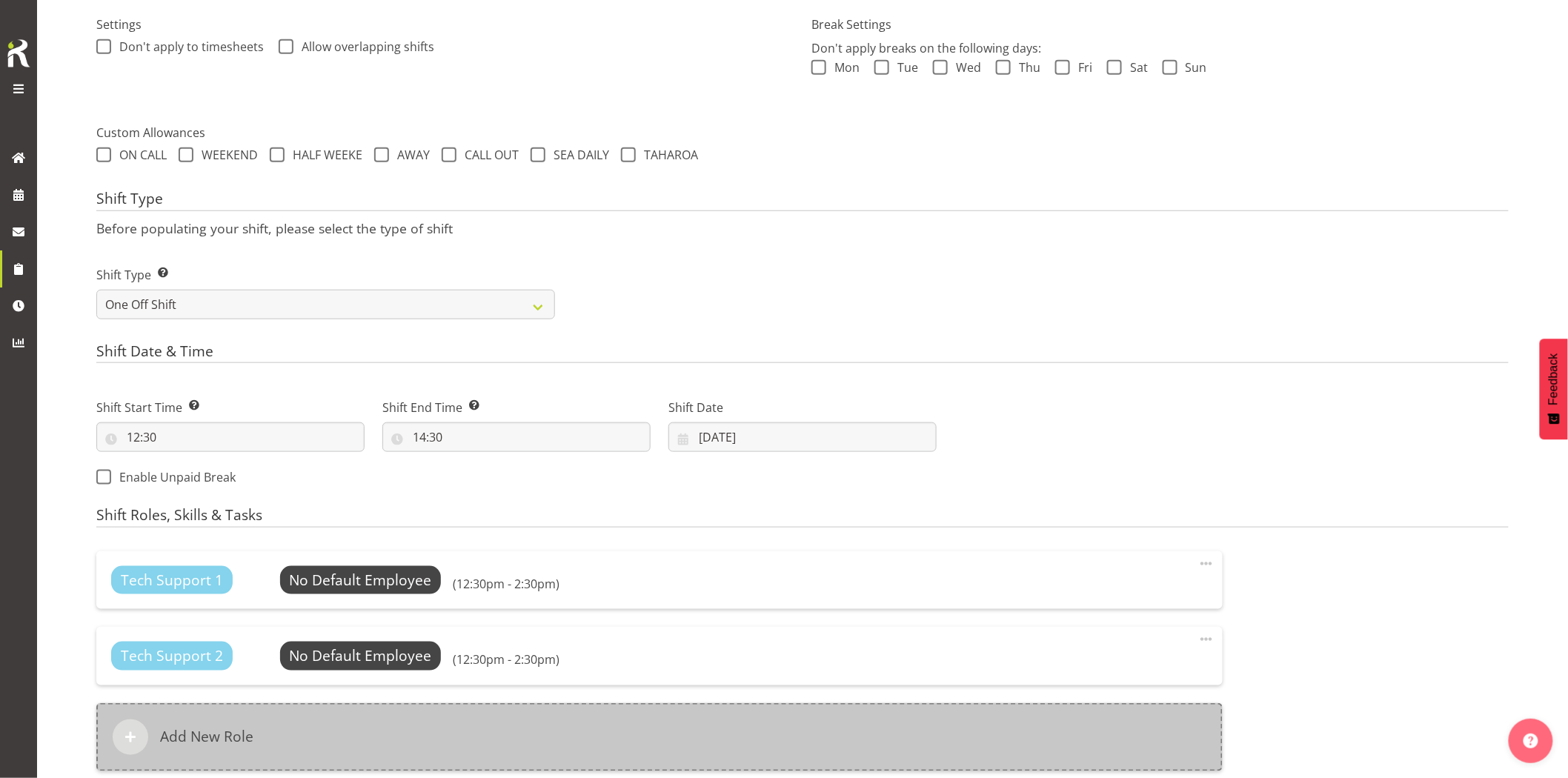
drag, startPoint x: 774, startPoint y: 658, endPoint x: 776, endPoint y: 734, distance: 76.0
click at [770, 694] on div "Tech Support 1 No Default Employee Select Employee (12:30pm - 2:30pm) Edit Dele…" at bounding box center [659, 661] width 1126 height 220
click at [776, 732] on div "Add New Role" at bounding box center [659, 737] width 1126 height 68
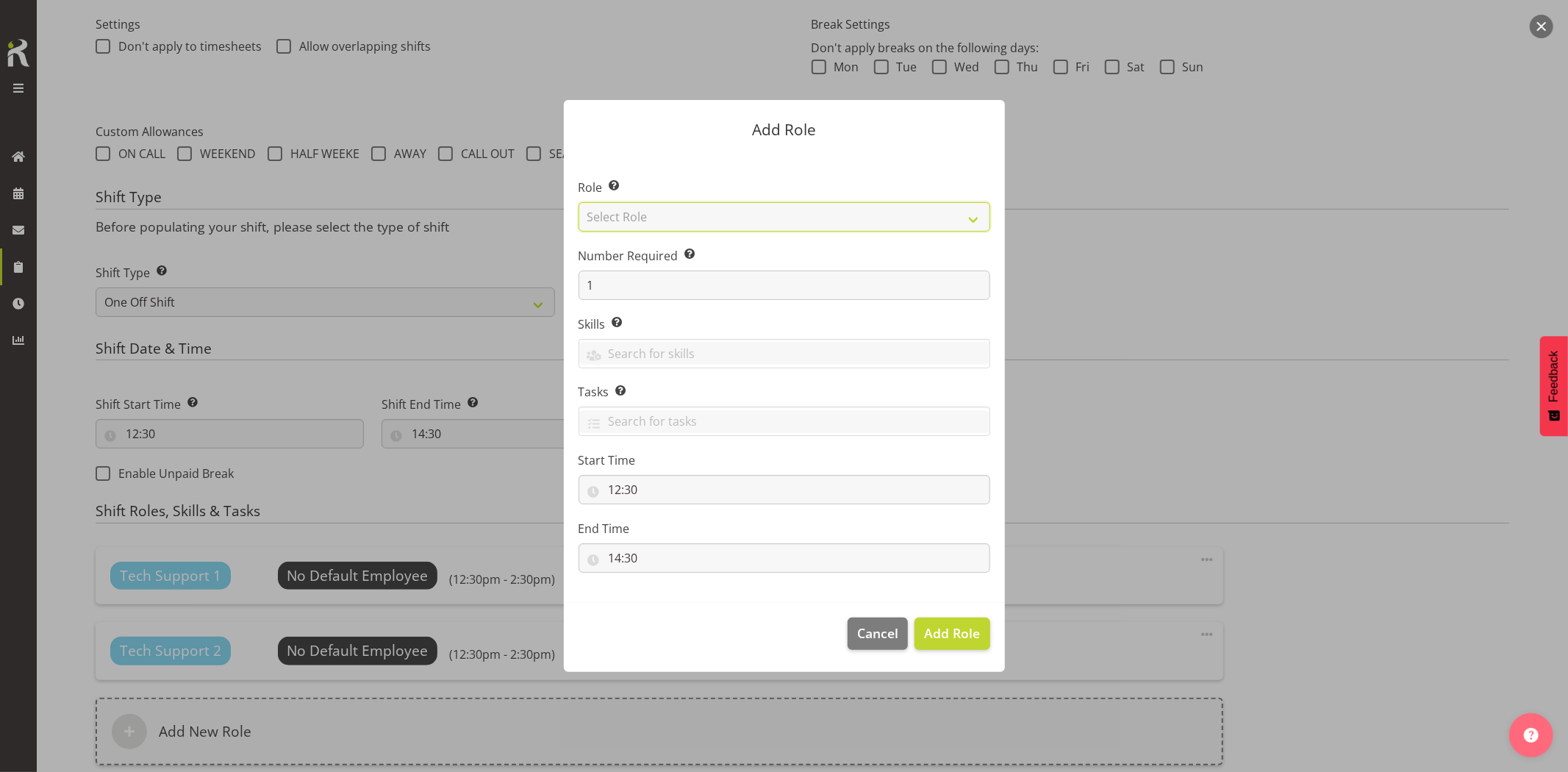
drag, startPoint x: 654, startPoint y: 218, endPoint x: 659, endPoint y: 230, distance: 13.0
click at [654, 218] on select "Select Role Account Manager Electrician Engineering GM HSEQ manager MECH Mechan…" at bounding box center [785, 217] width 412 height 29
select select "27"
click at [579, 202] on select "Select Role Account Manager Electrician Engineering GM HSEQ manager MECH Mechan…" at bounding box center [785, 217] width 412 height 29
click at [954, 634] on span "Add Role" at bounding box center [952, 633] width 56 height 18
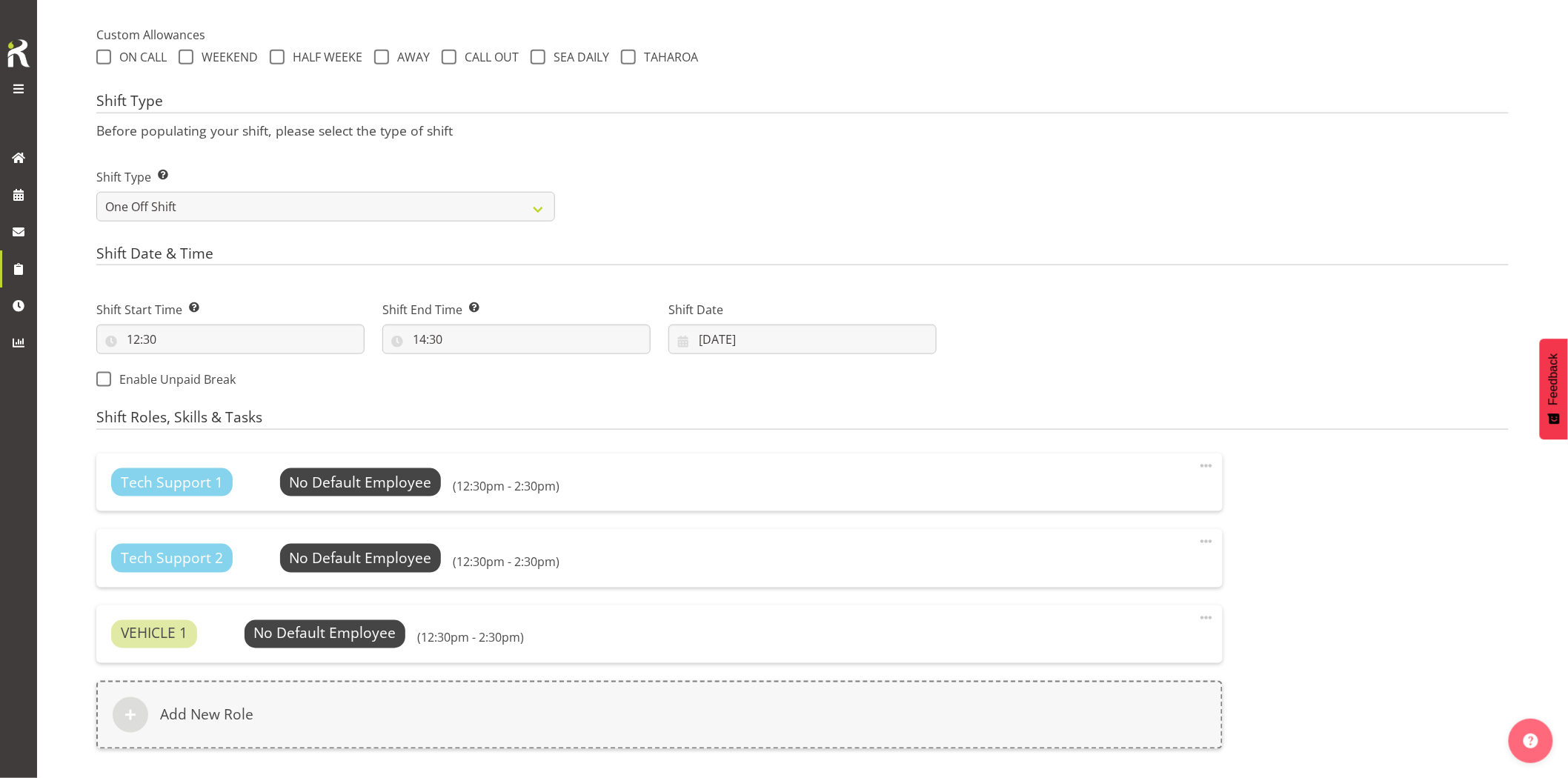
scroll to position [688, 0]
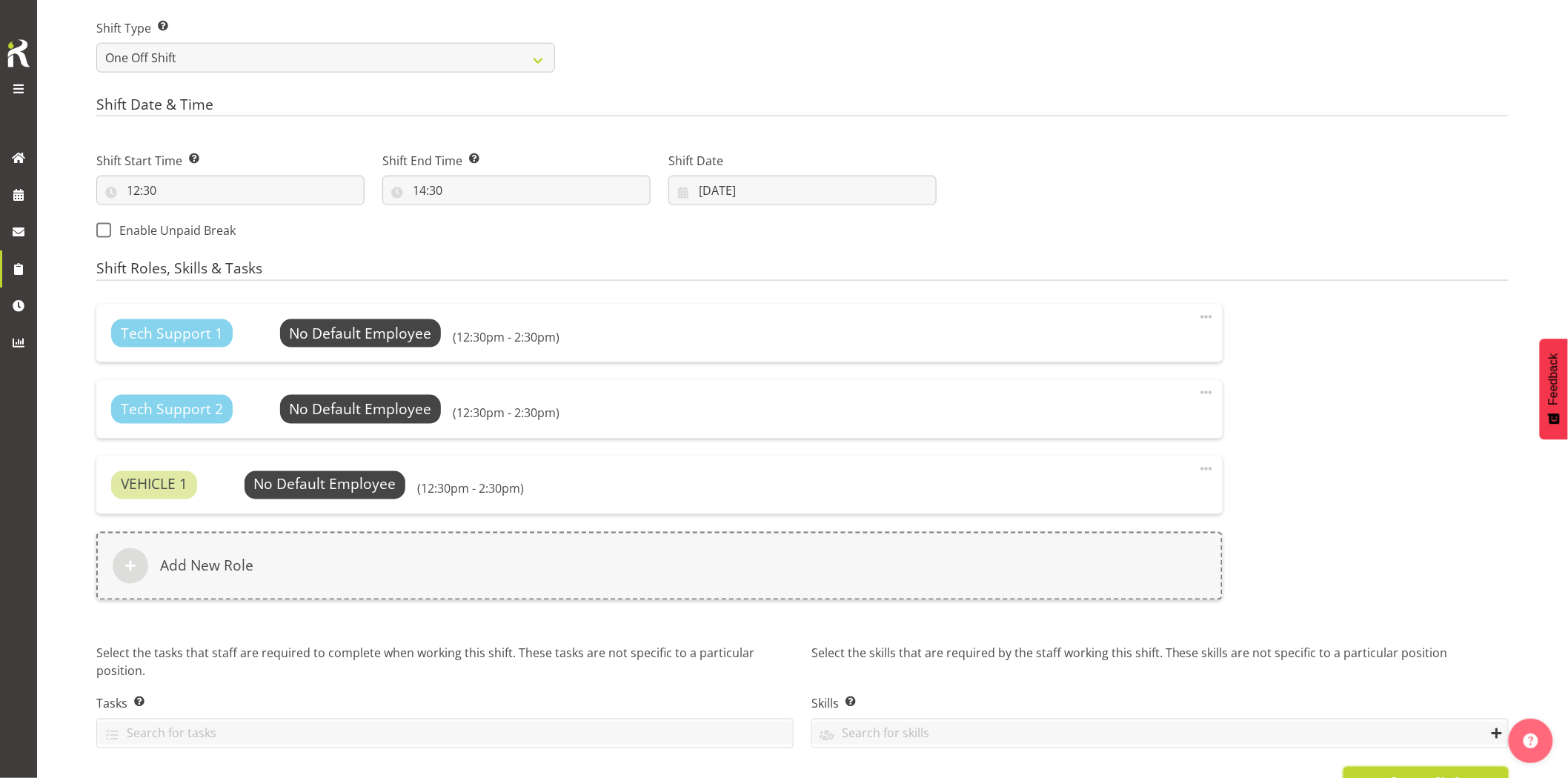
click at [1375, 768] on button "Create Shift" at bounding box center [1427, 783] width 165 height 32
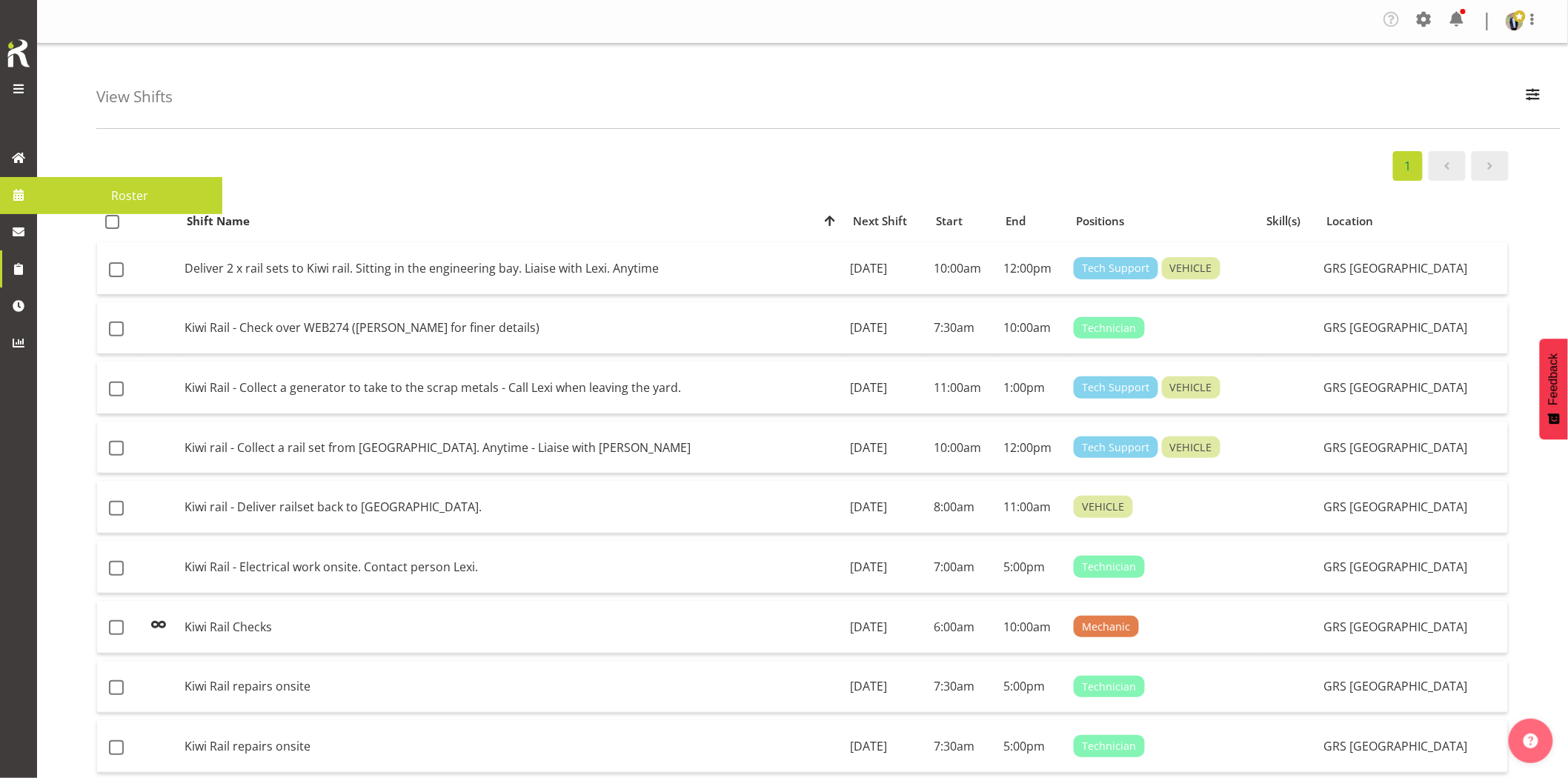
click at [20, 197] on span at bounding box center [19, 194] width 22 height 22
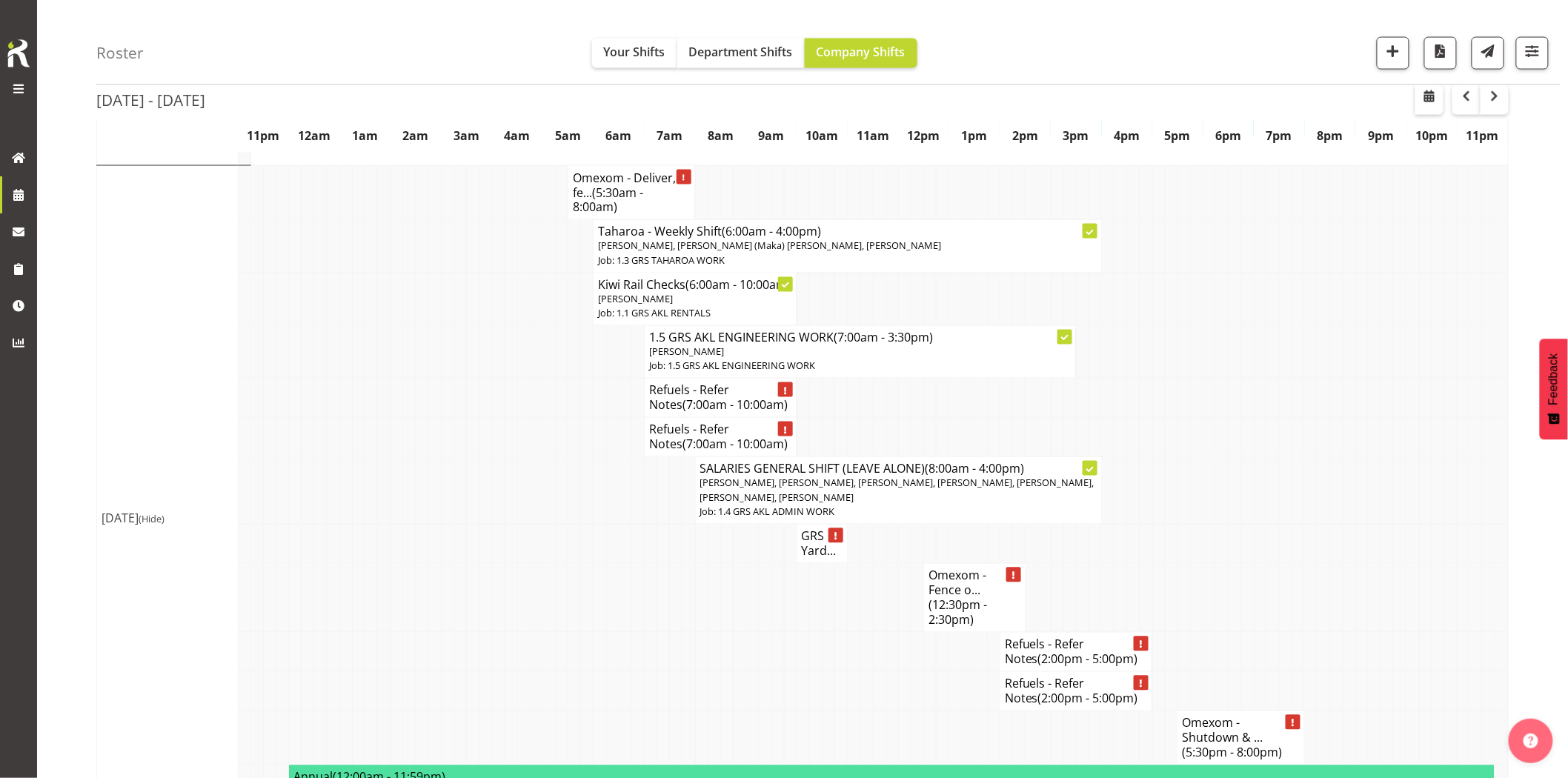
scroll to position [1070, 0]
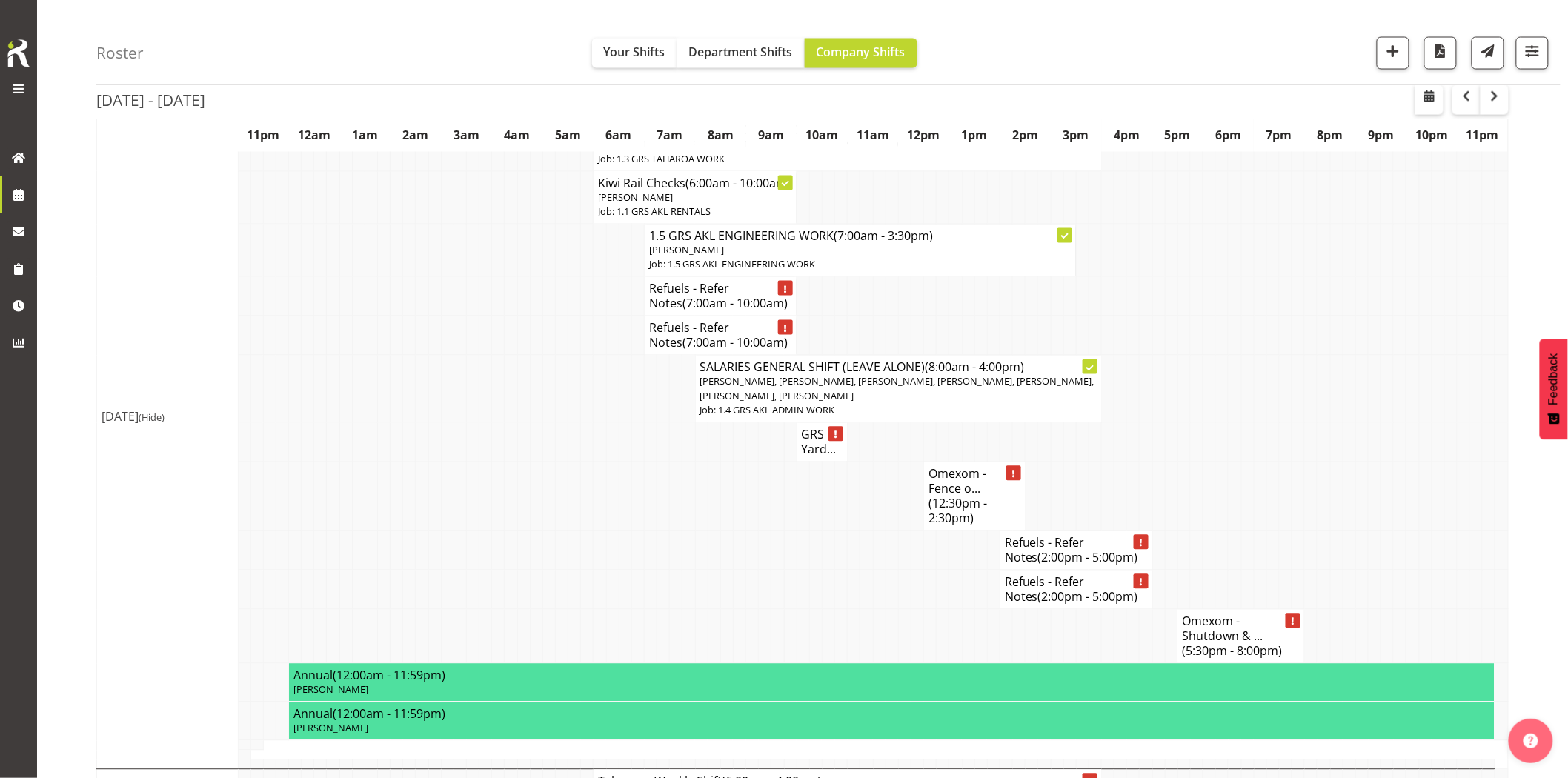
drag, startPoint x: 472, startPoint y: 532, endPoint x: 627, endPoint y: 544, distance: 155.5
click at [475, 531] on td at bounding box center [473, 496] width 12 height 69
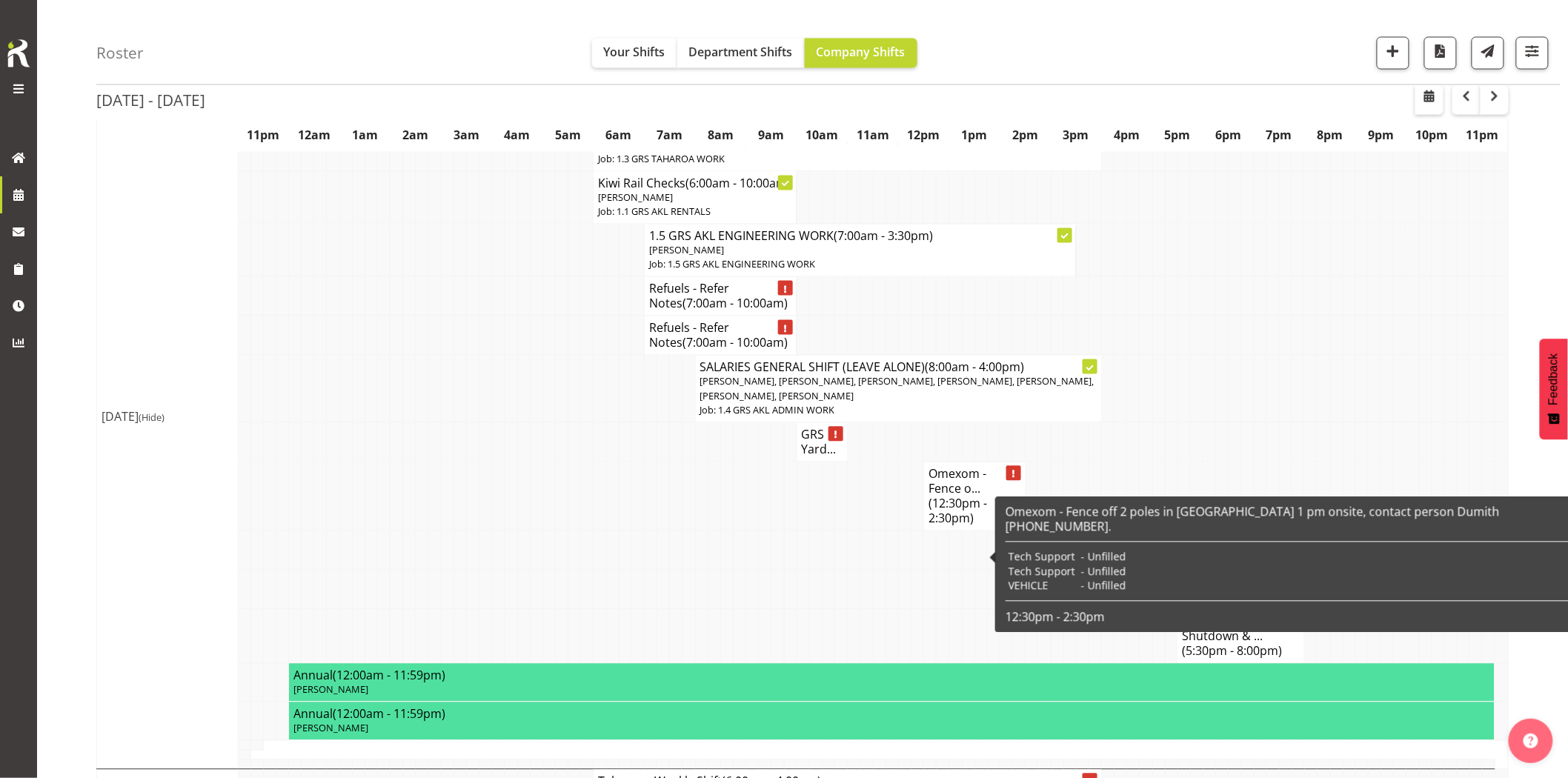
click at [538, 512] on td at bounding box center [536, 496] width 12 height 69
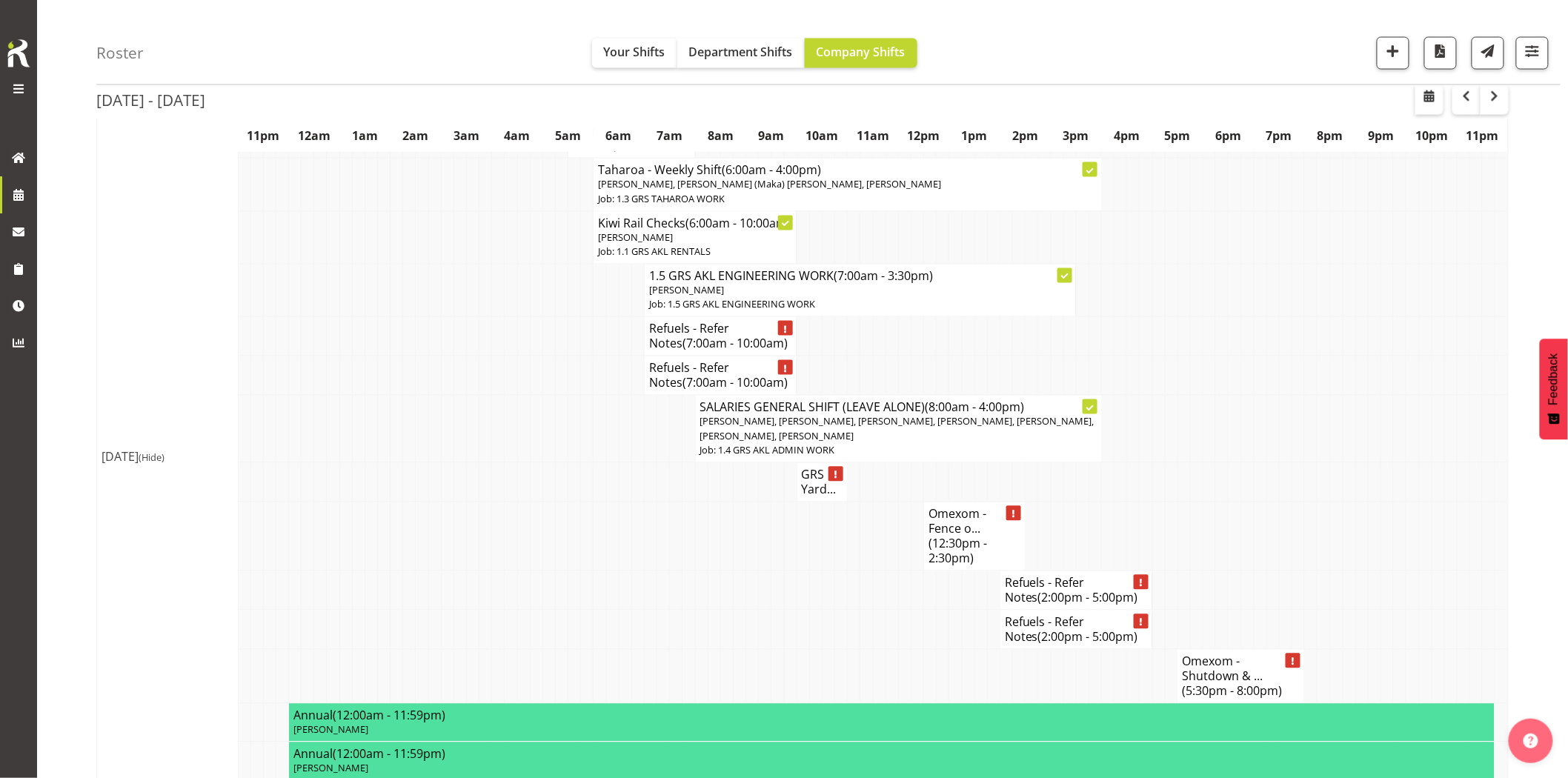
scroll to position [905, 0]
